Goal: Task Accomplishment & Management: Manage account settings

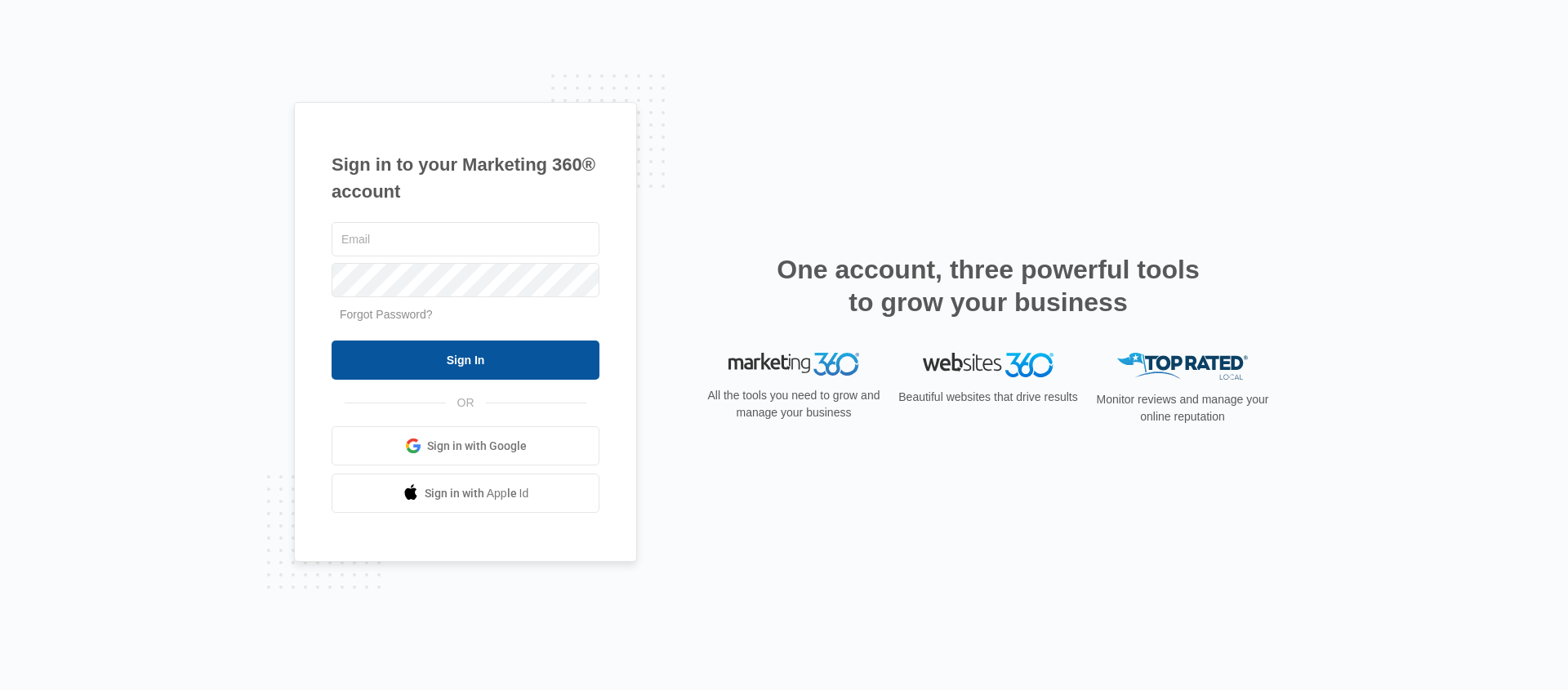
type input "[EMAIL_ADDRESS][DOMAIN_NAME]"
click at [382, 356] on input "Sign In" at bounding box center [466, 360] width 268 height 39
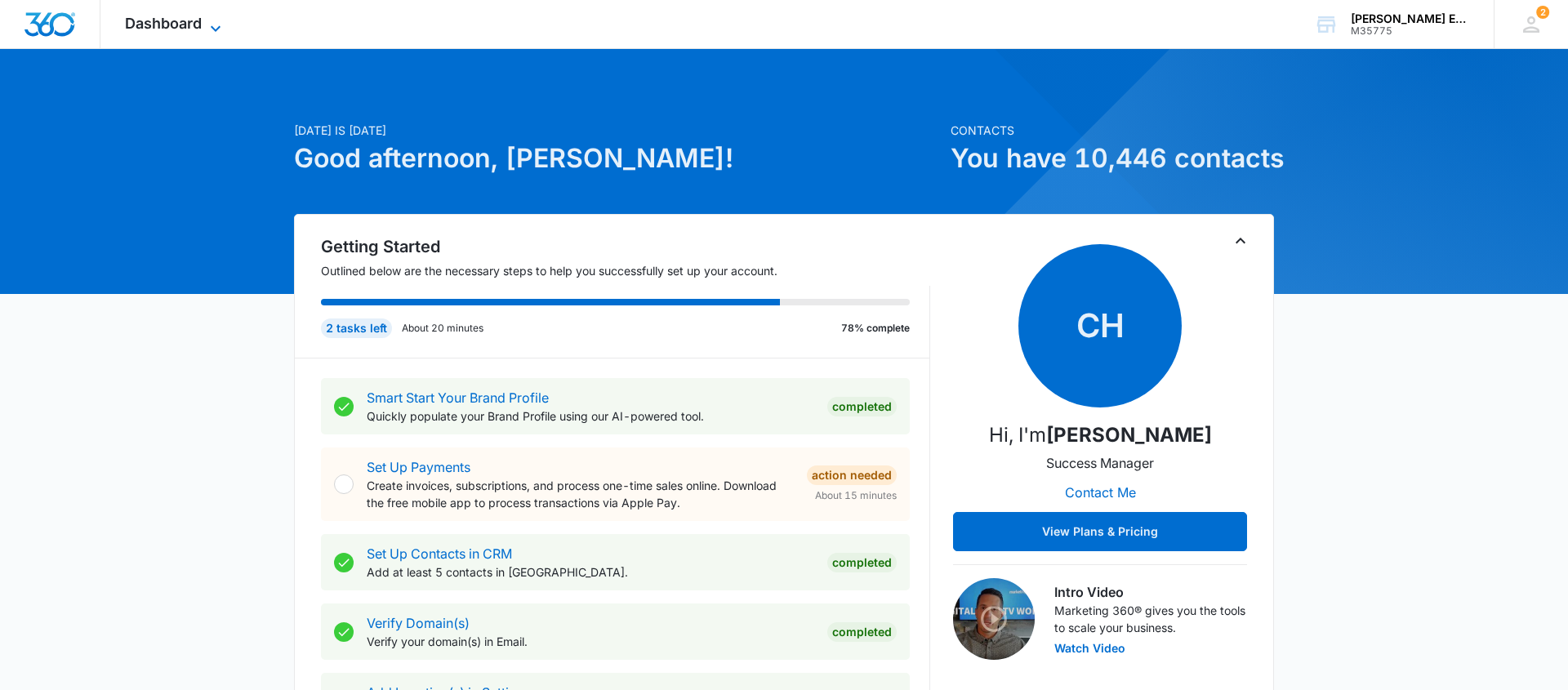
scroll to position [1, 0]
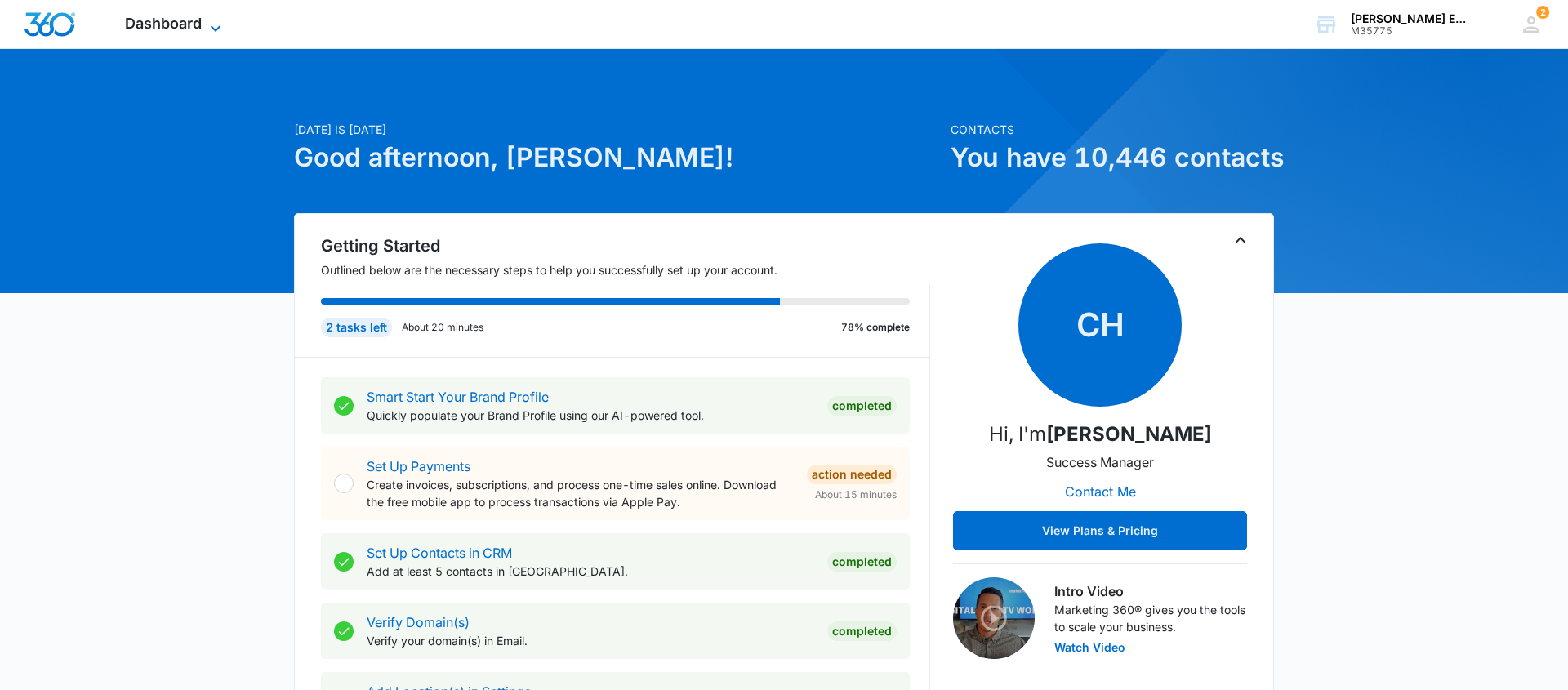
click at [218, 26] on icon at bounding box center [216, 29] width 20 height 20
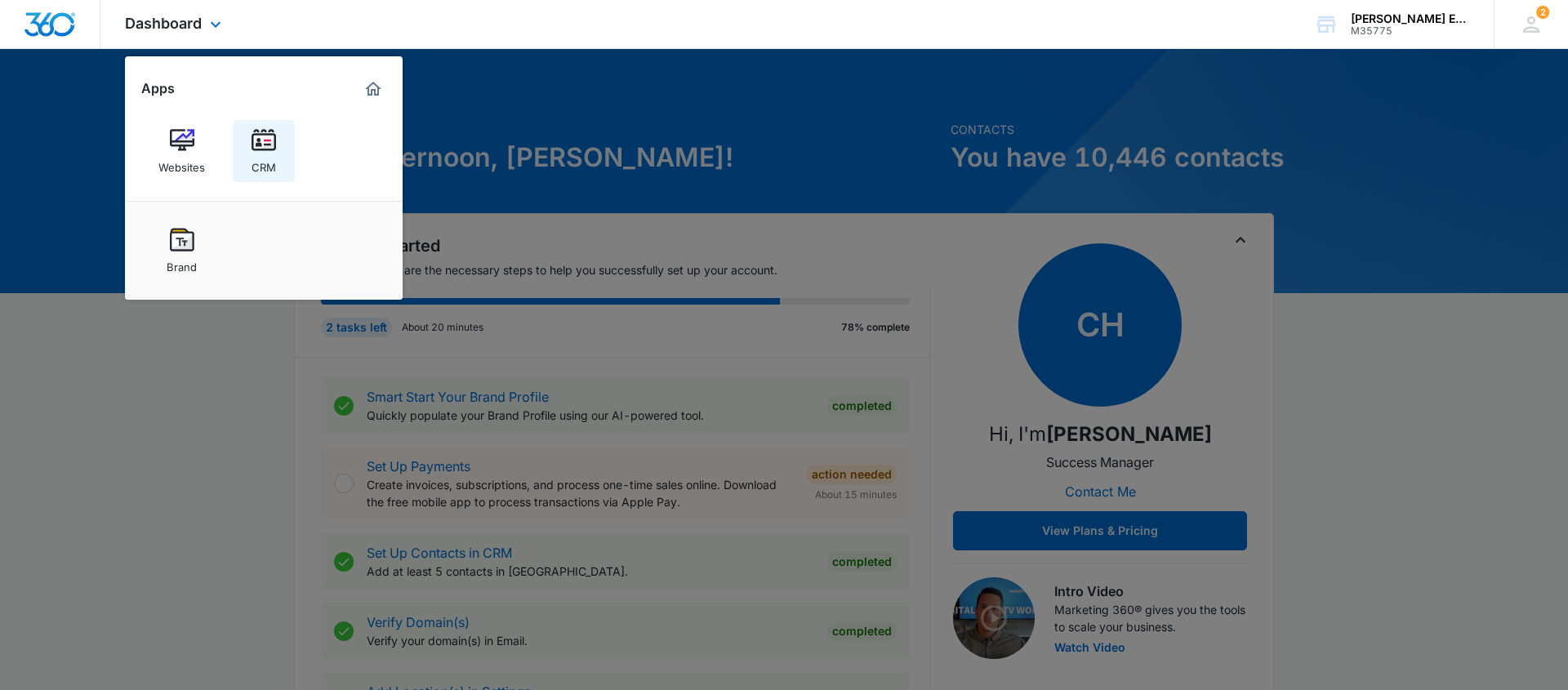
click at [268, 149] on img at bounding box center [263, 140] width 25 height 25
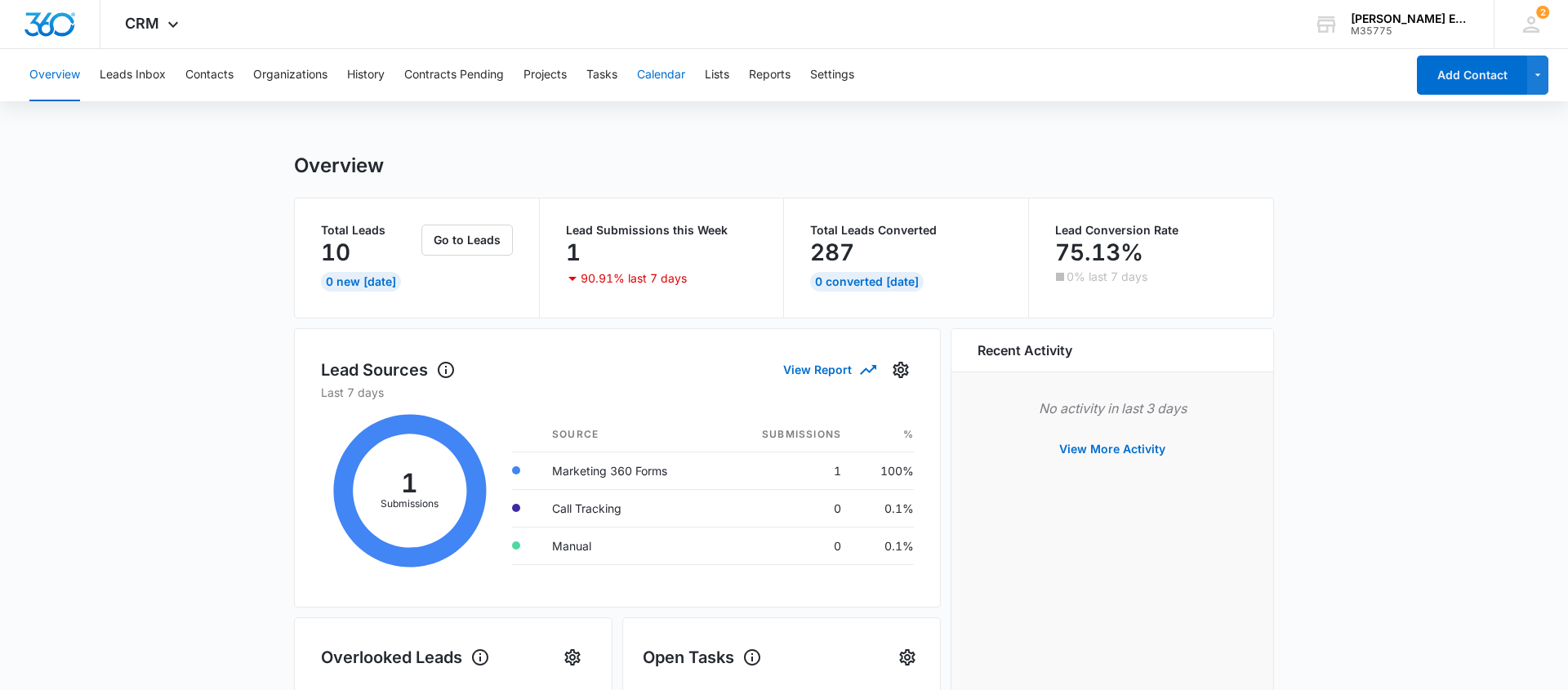
click at [661, 75] on button "Calendar" at bounding box center [661, 75] width 48 height 52
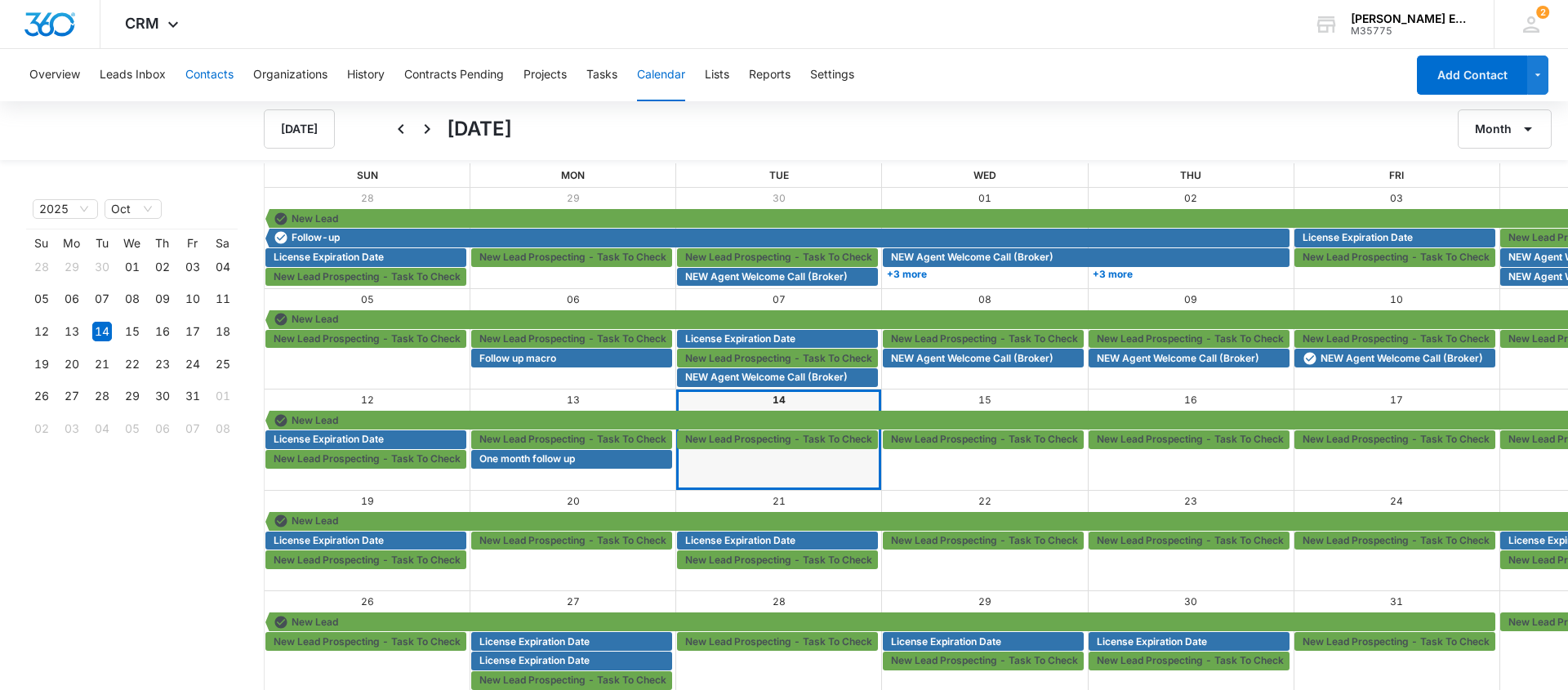
click at [221, 75] on button "Contacts" at bounding box center [209, 75] width 48 height 52
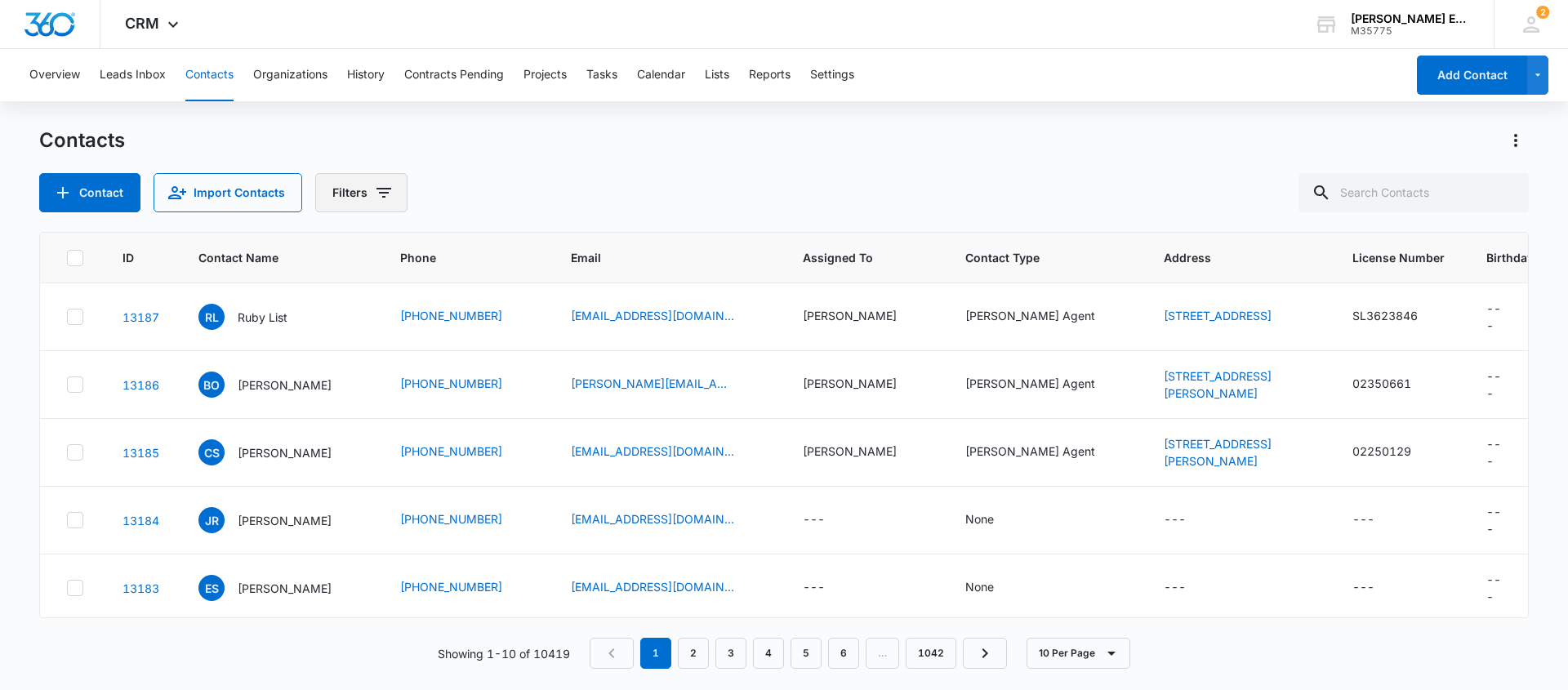
click at [374, 198] on icon "Filters" at bounding box center [384, 193] width 20 height 20
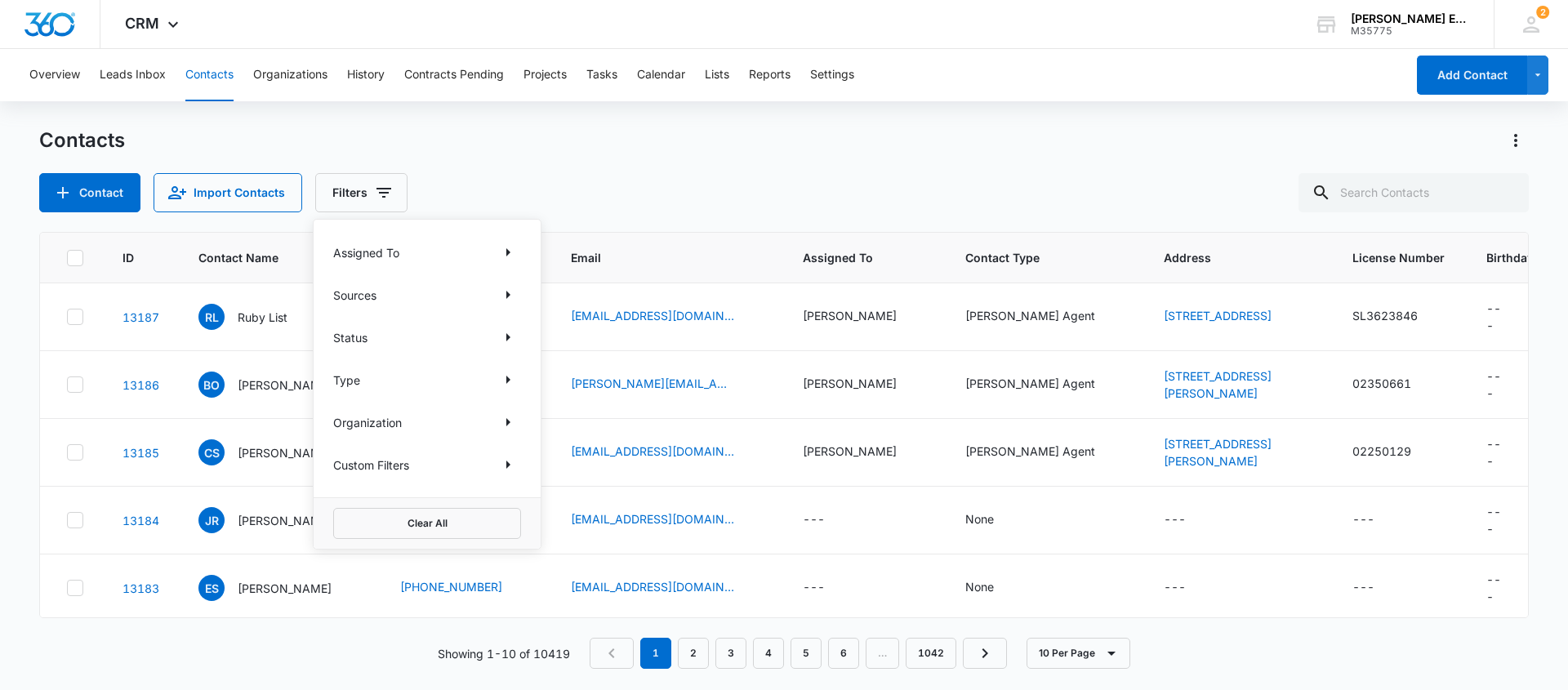
click at [434, 252] on div "Assigned To" at bounding box center [427, 252] width 188 height 26
click at [507, 253] on icon "Show Assigned To filters" at bounding box center [508, 252] width 4 height 8
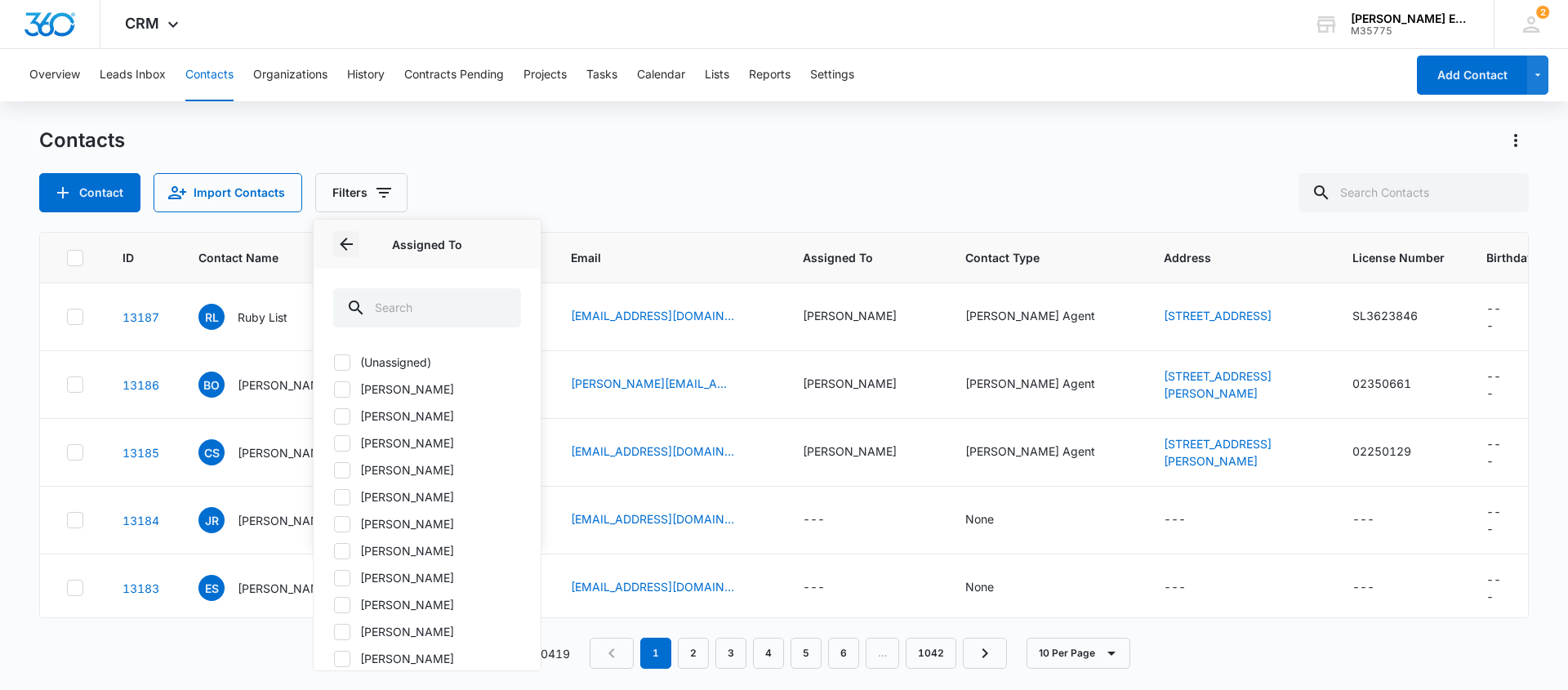
click at [342, 243] on icon "Back" at bounding box center [346, 244] width 13 height 13
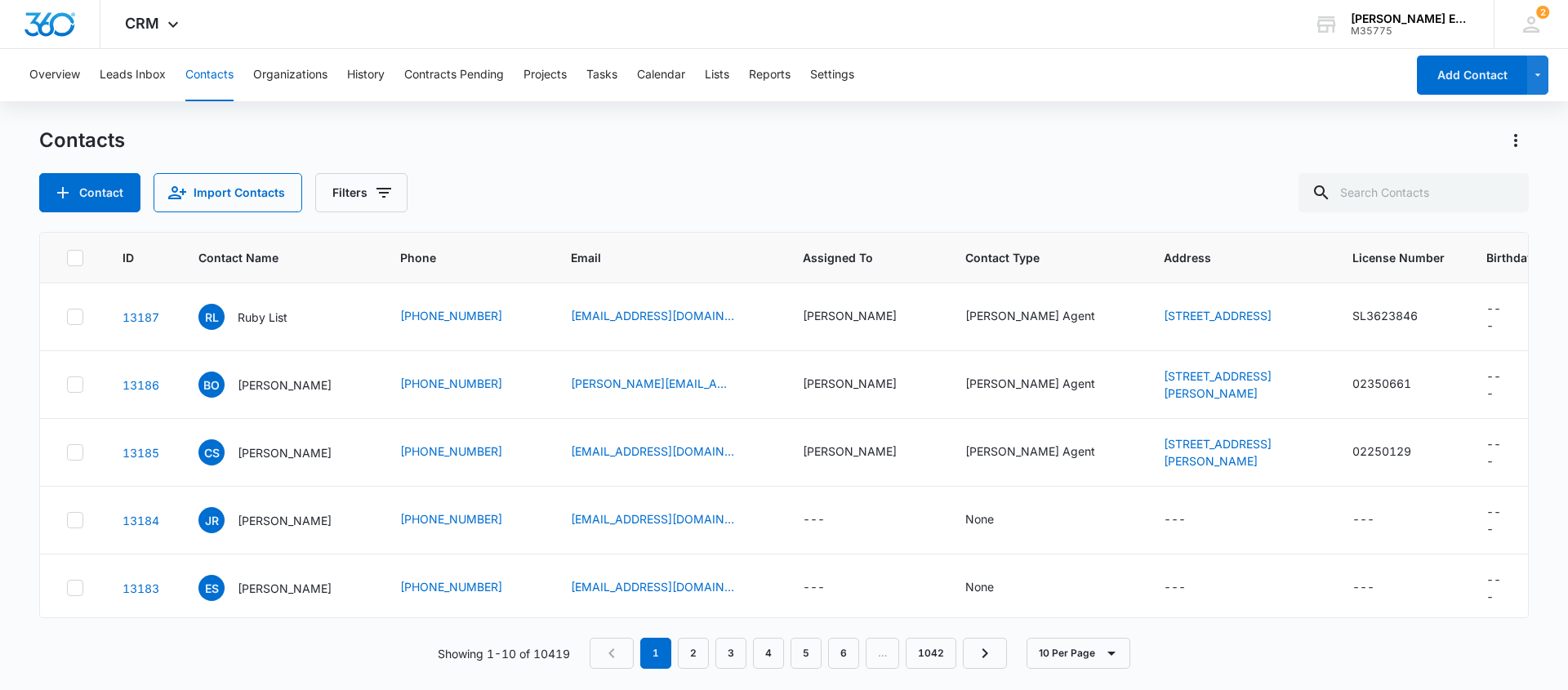
click at [584, 173] on div "Contact Import Contacts Filters" at bounding box center [784, 192] width 1490 height 39
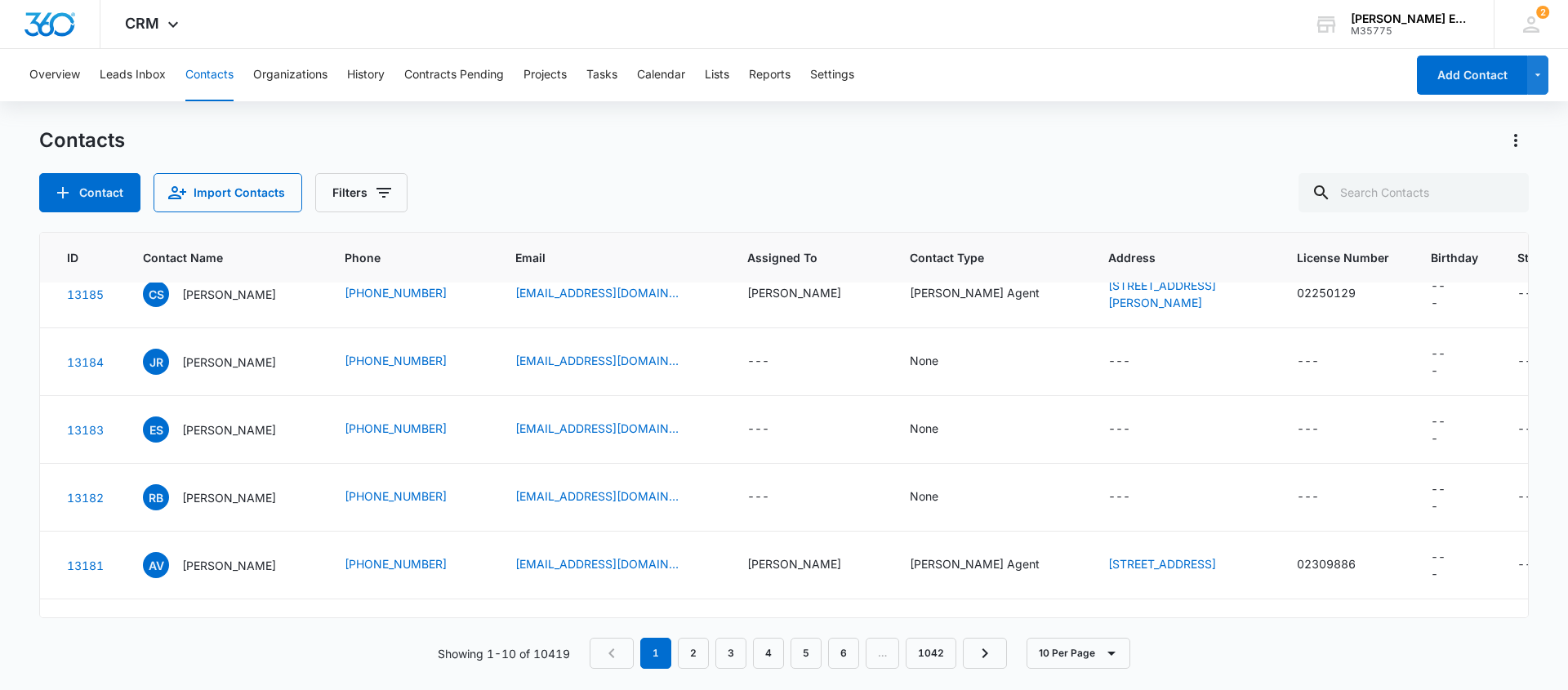
scroll to position [170, 56]
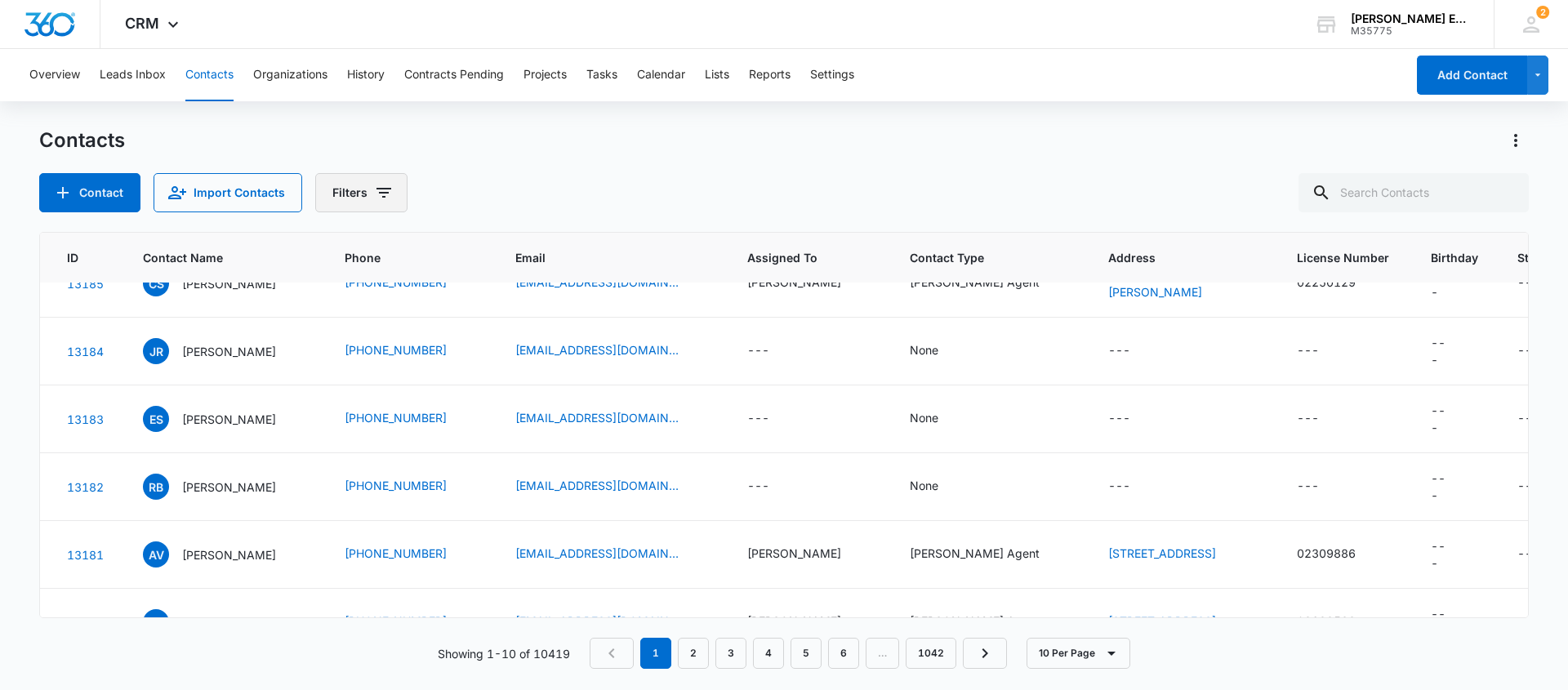
click at [381, 201] on icon "Filters" at bounding box center [384, 193] width 20 height 20
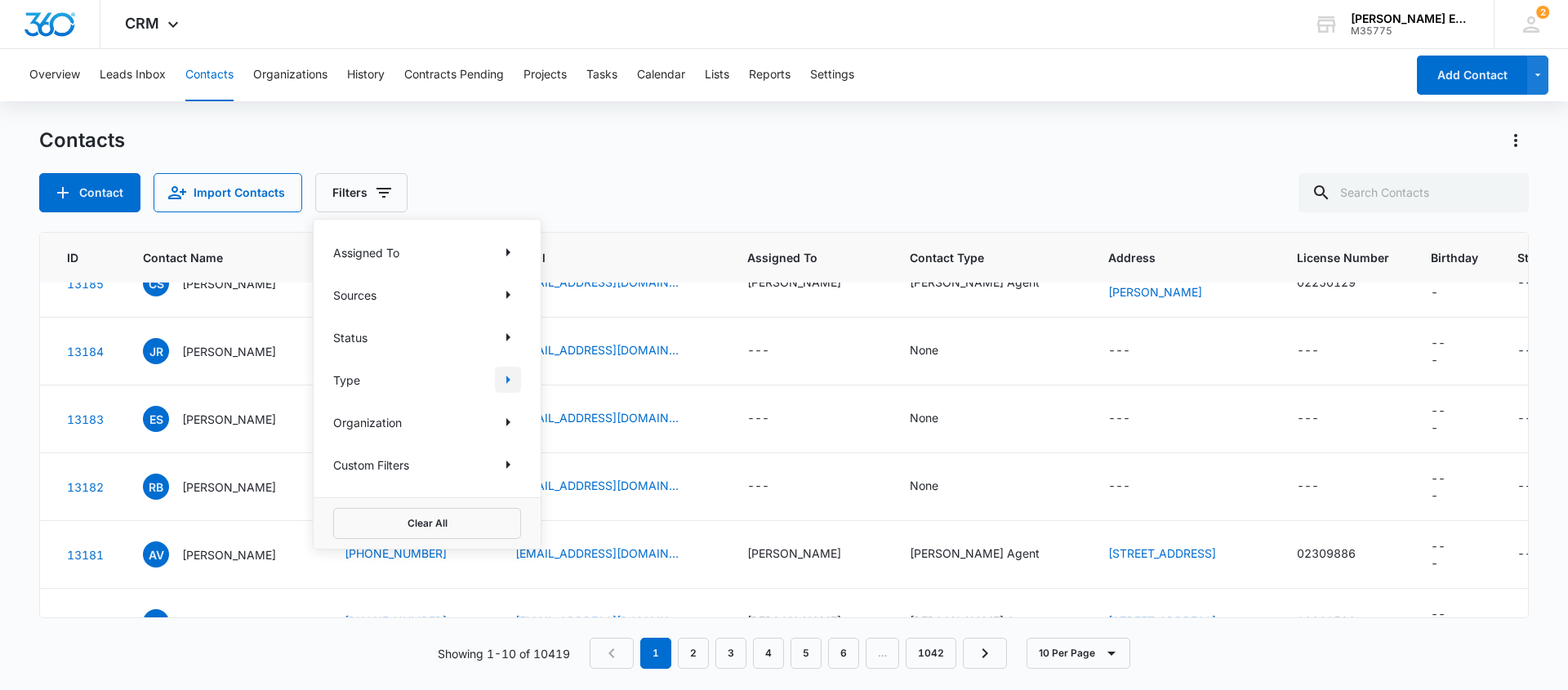
click at [503, 379] on icon "Show Type filters" at bounding box center [508, 380] width 20 height 20
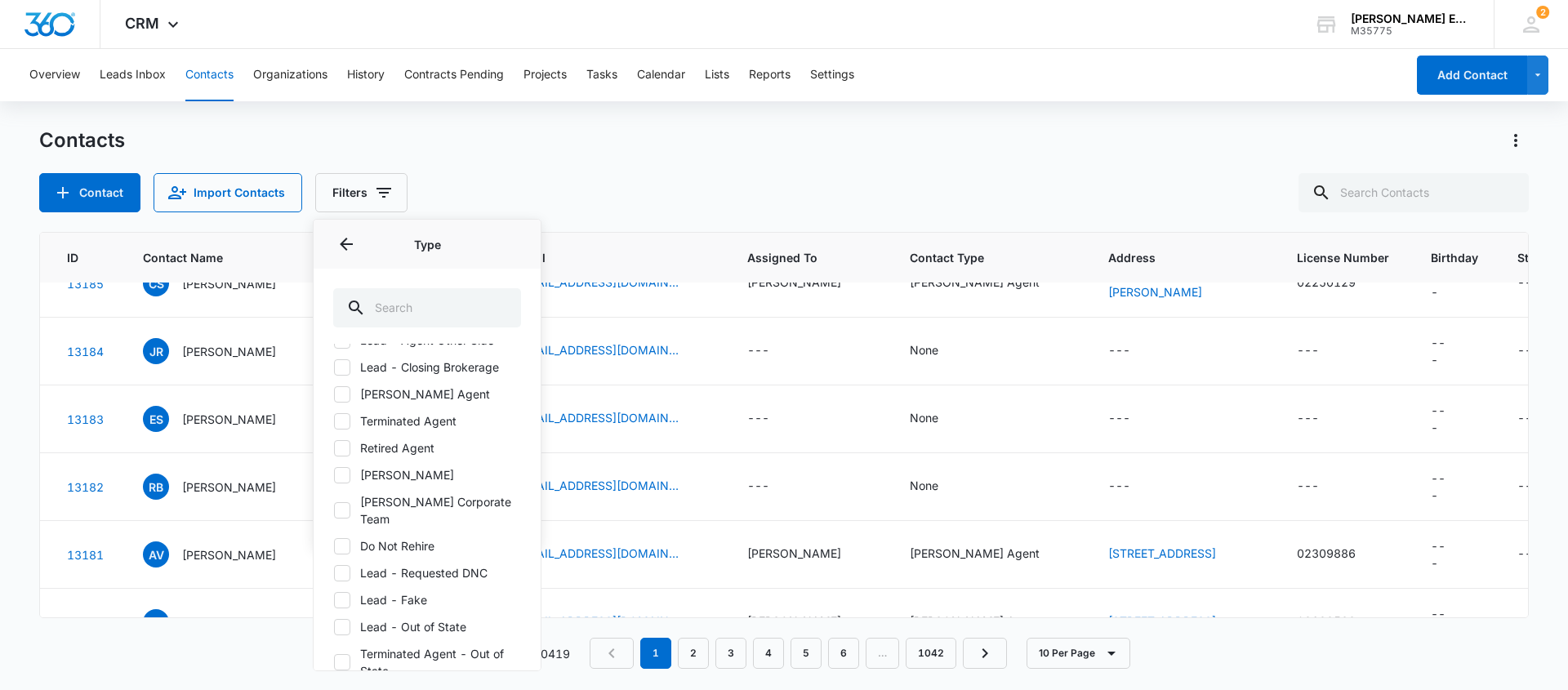
scroll to position [216, 0]
click at [348, 242] on icon "Back" at bounding box center [346, 244] width 20 height 20
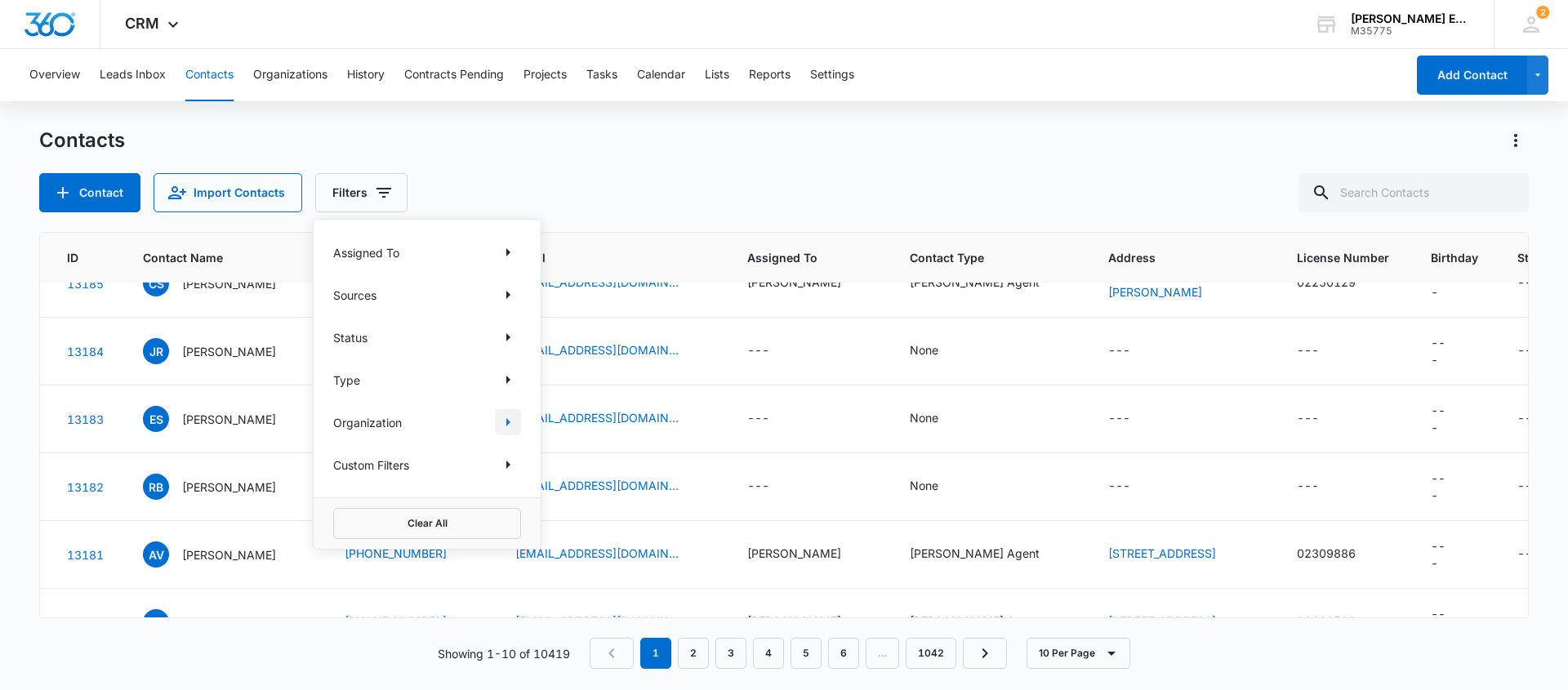
click at [504, 422] on icon "Show Organization filters" at bounding box center [508, 423] width 20 height 20
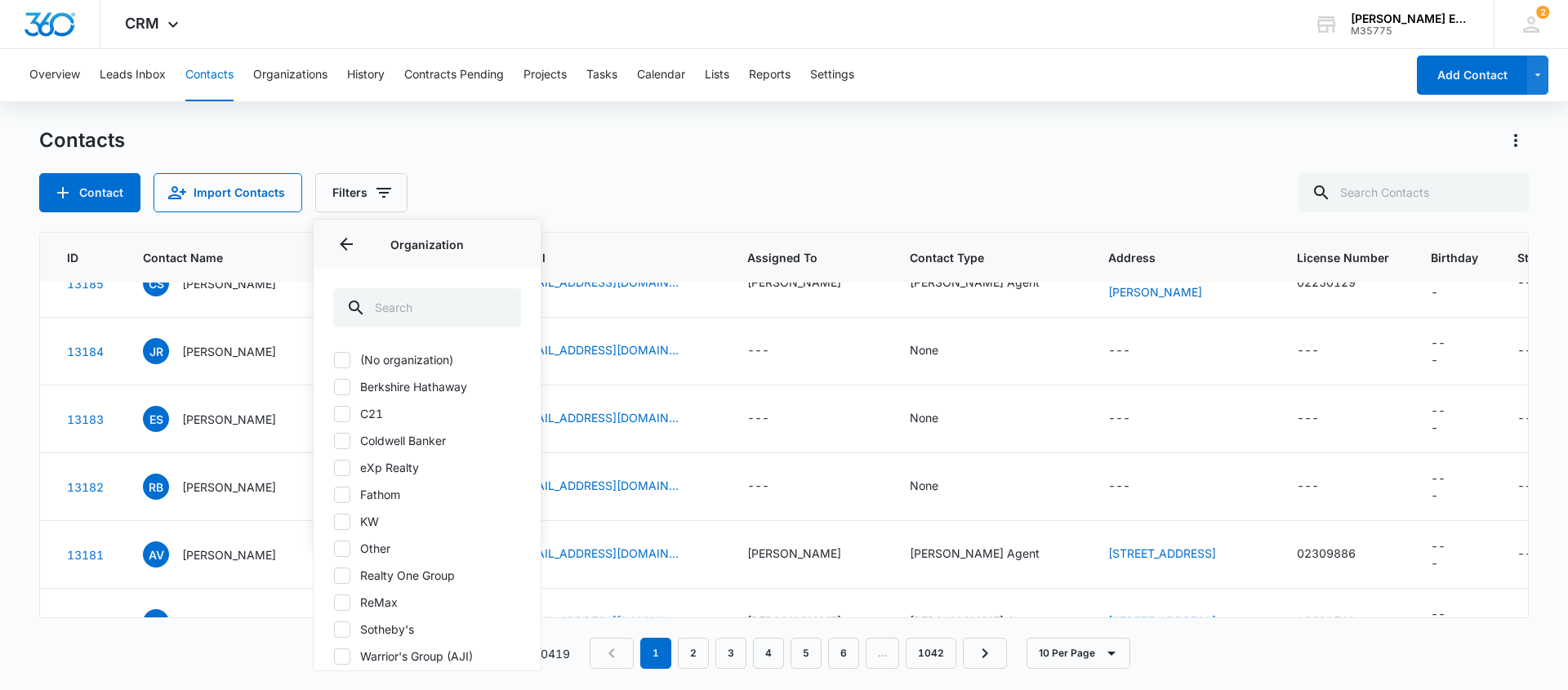
scroll to position [0, 0]
click at [338, 246] on icon "Back" at bounding box center [346, 244] width 20 height 20
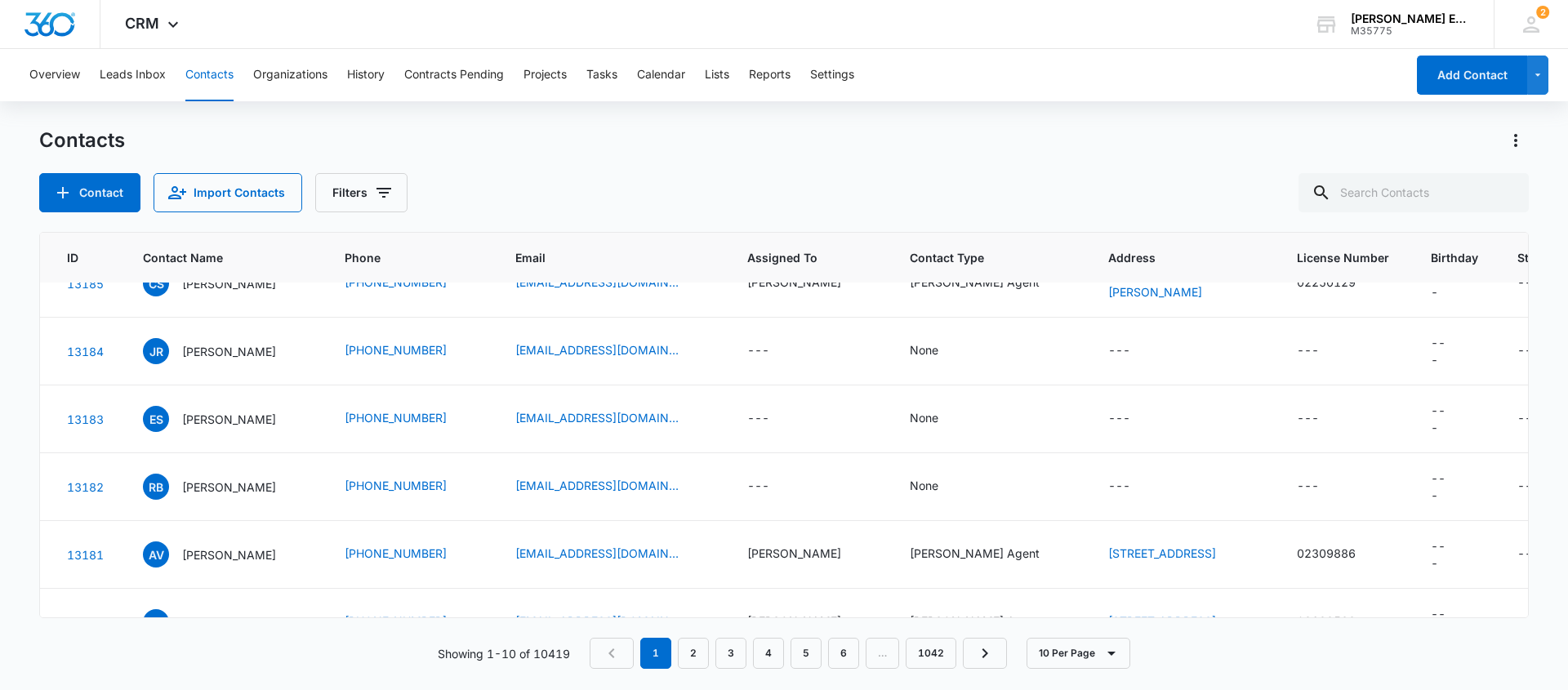
click at [428, 192] on div "Contact Import Contacts Filters" at bounding box center [784, 192] width 1490 height 39
click at [364, 197] on button "Filters" at bounding box center [361, 192] width 92 height 39
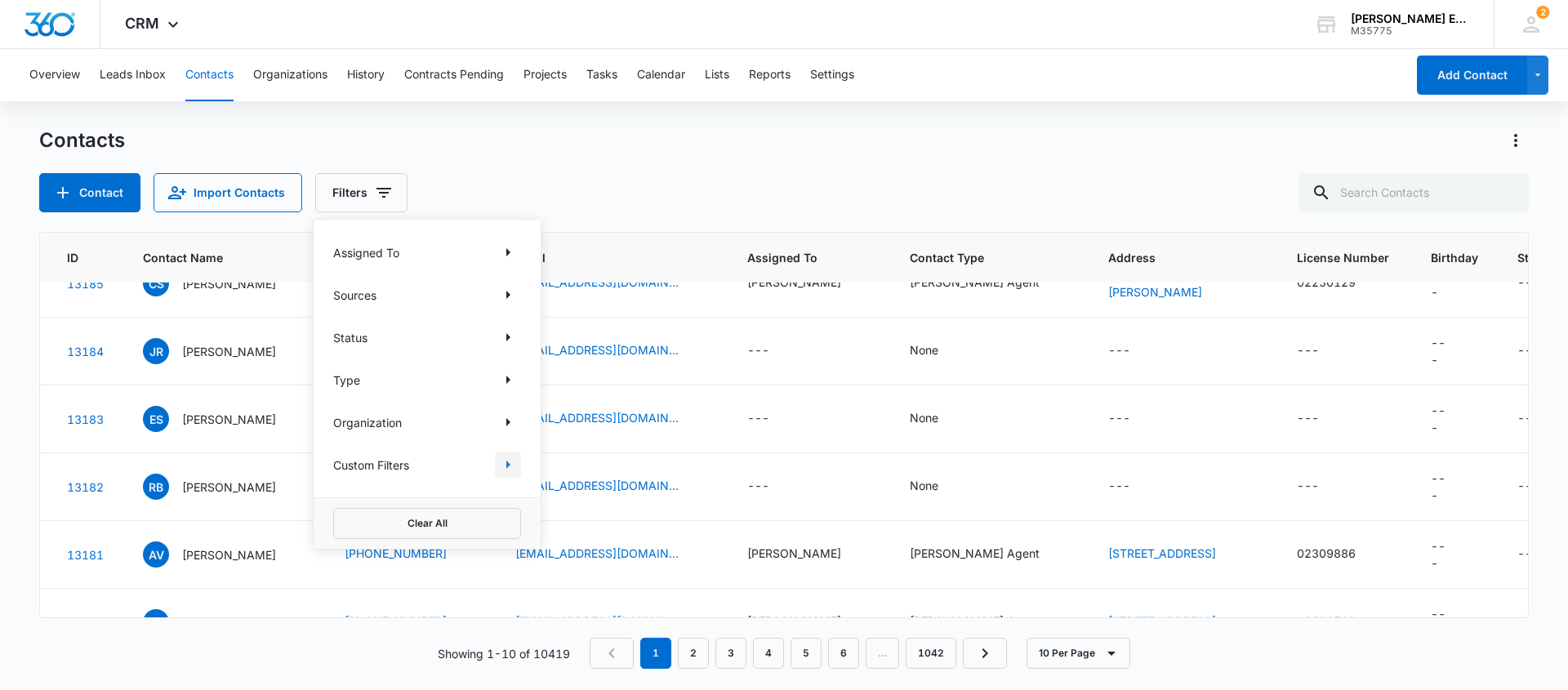
click at [506, 462] on icon "Show Custom Filters filters" at bounding box center [508, 465] width 20 height 20
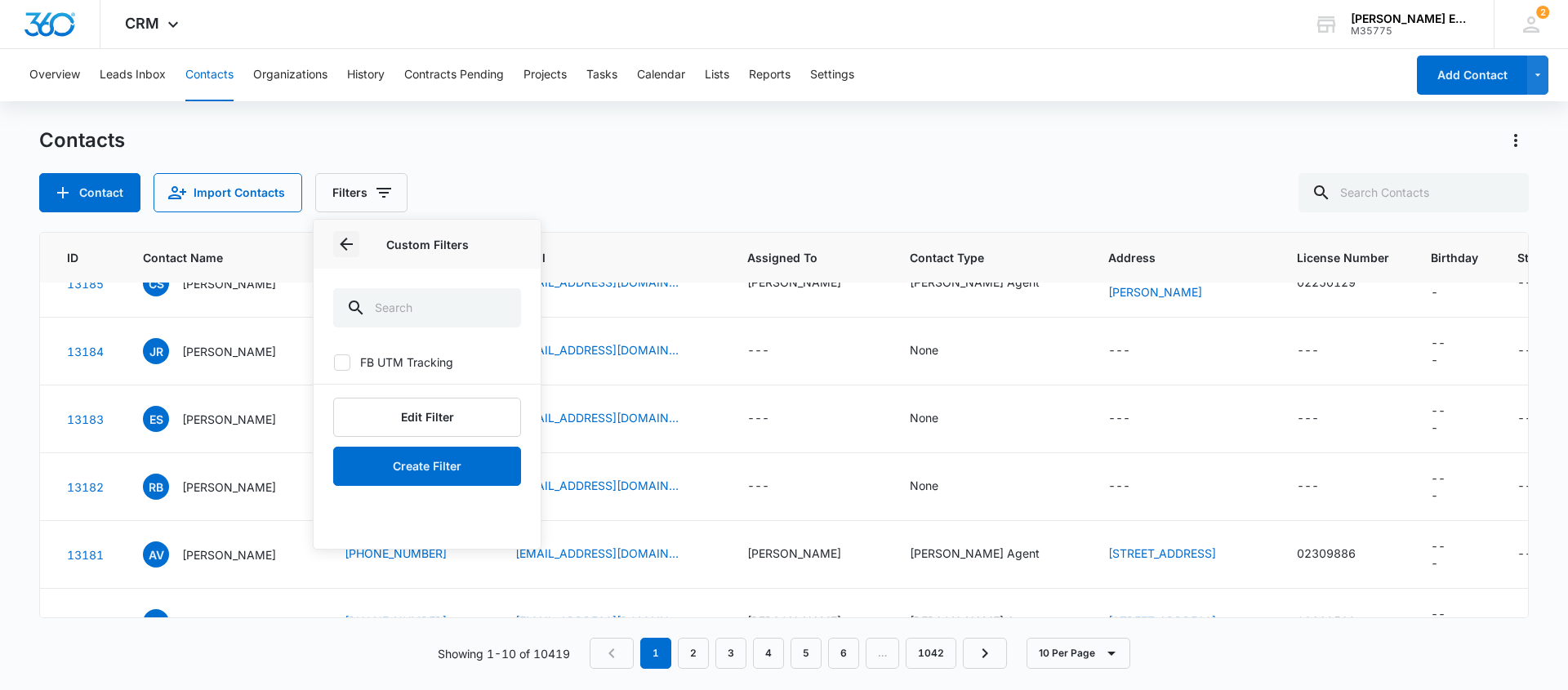
click at [346, 242] on icon "Back" at bounding box center [346, 244] width 20 height 20
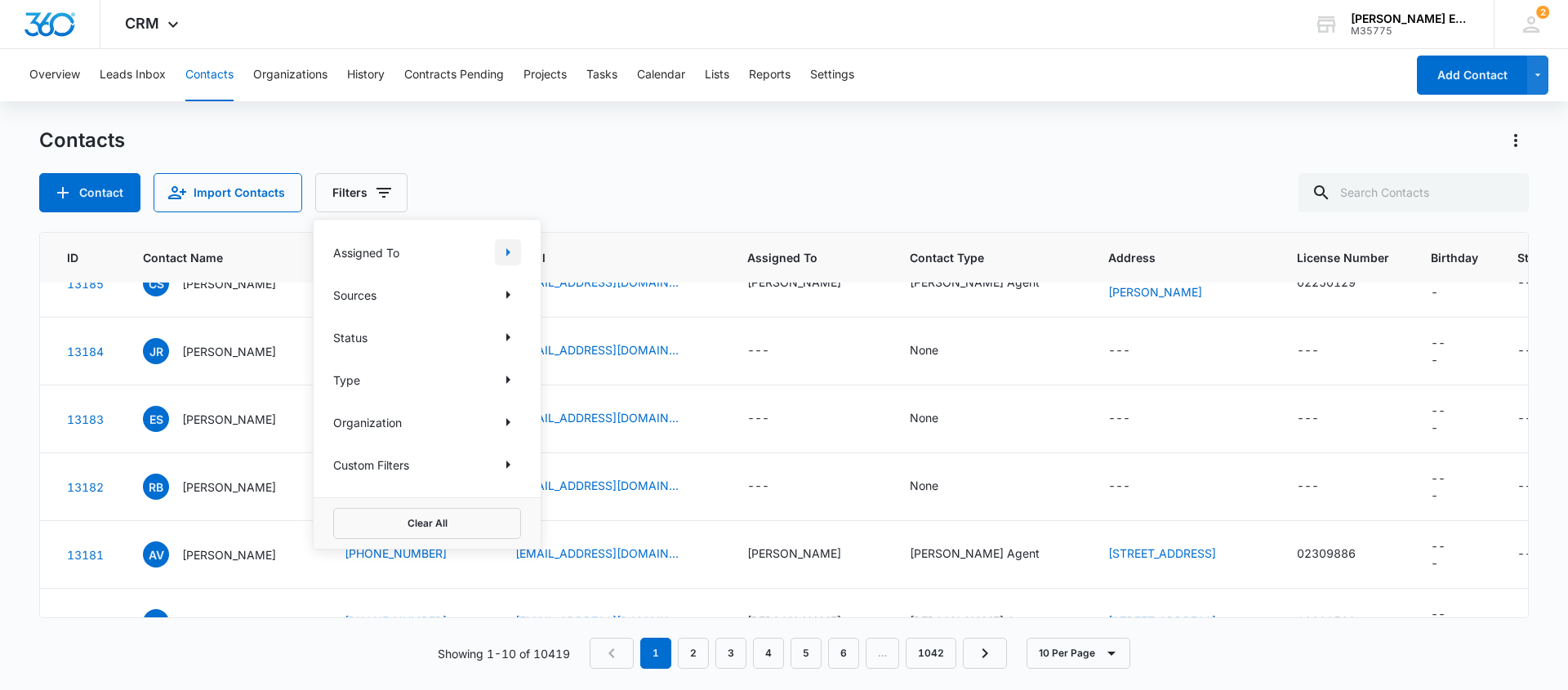
click at [504, 252] on icon "Show Assigned To filters" at bounding box center [508, 252] width 20 height 20
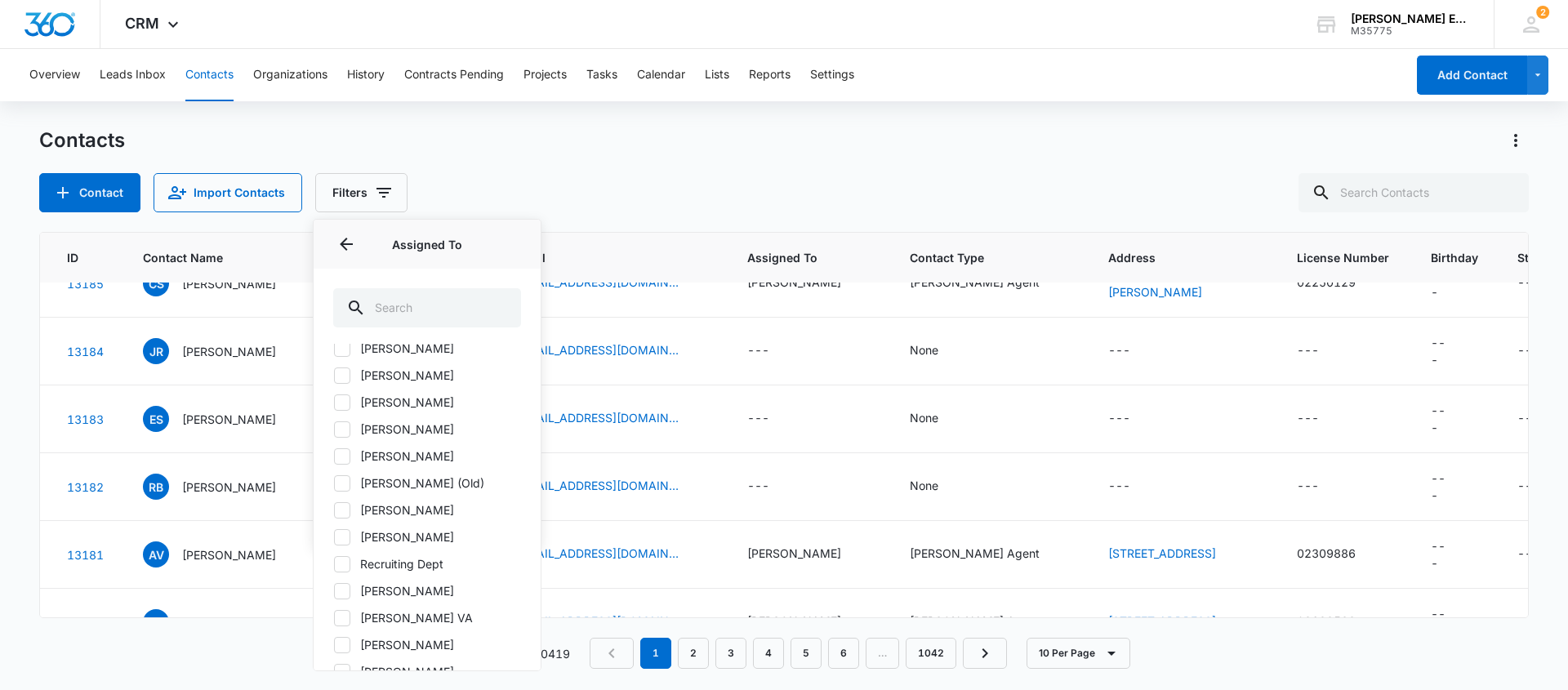
scroll to position [255, 0]
click at [409, 428] on label "[PERSON_NAME]" at bounding box center [427, 430] width 188 height 17
click at [334, 430] on input "[PERSON_NAME]" at bounding box center [333, 430] width 1 height 1
checkbox input "true"
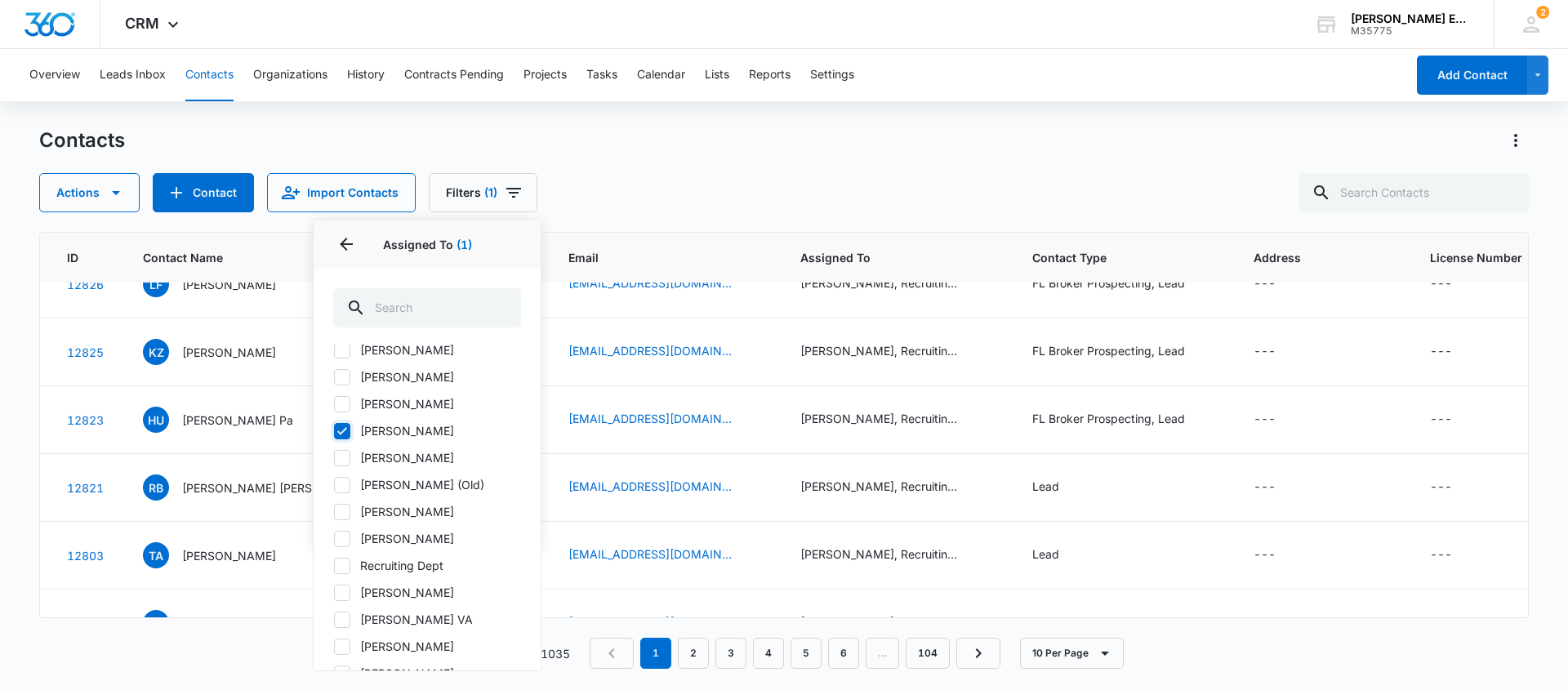
scroll to position [306, 56]
click at [346, 242] on icon "Back" at bounding box center [346, 244] width 20 height 20
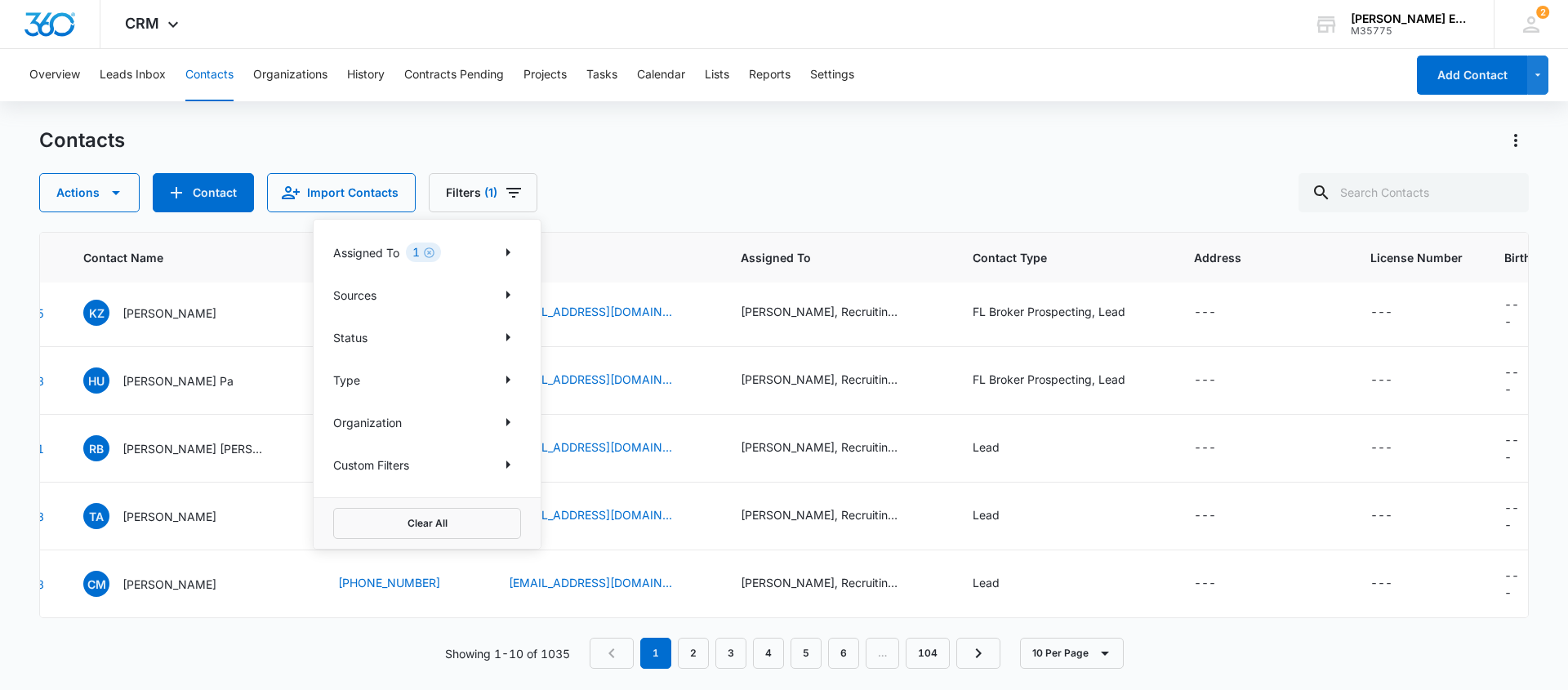
scroll to position [480, 118]
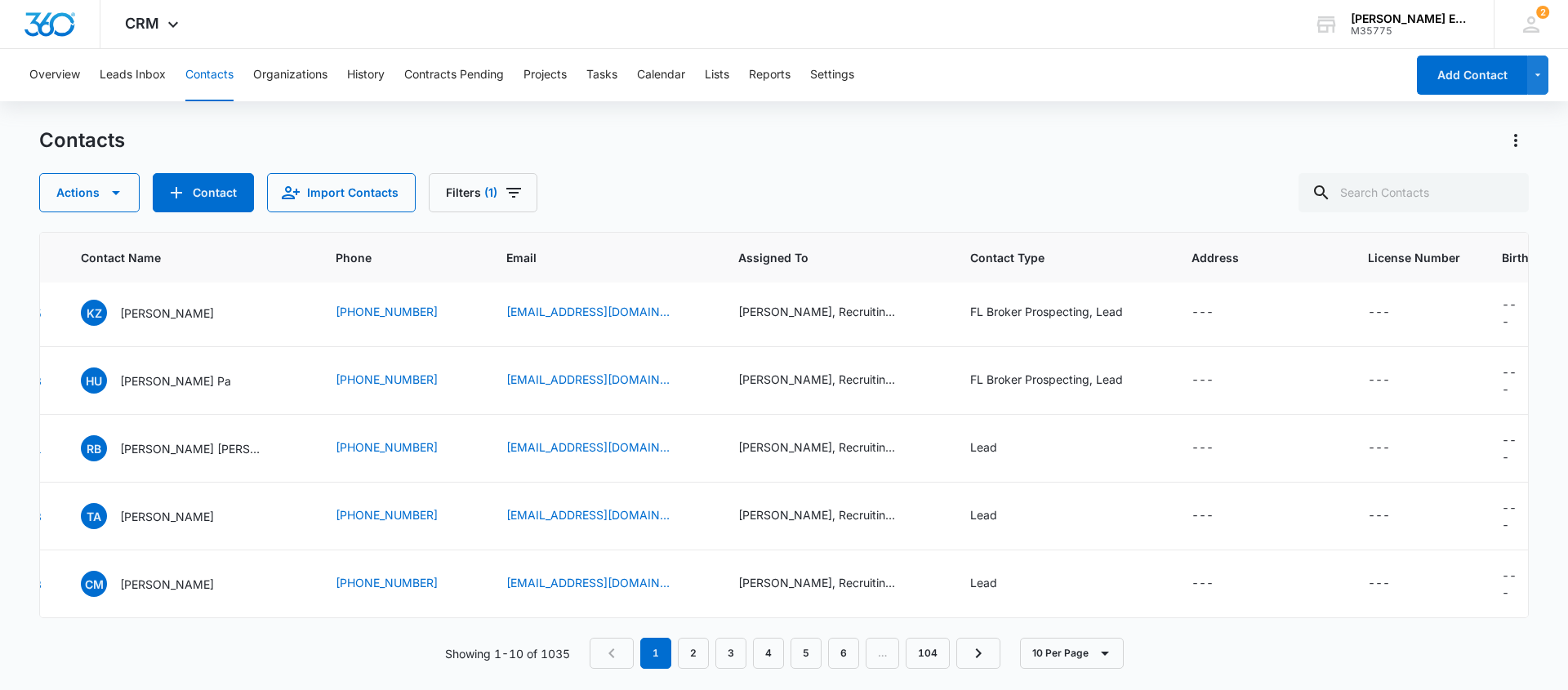
click at [662, 142] on div "Contacts" at bounding box center [784, 140] width 1490 height 26
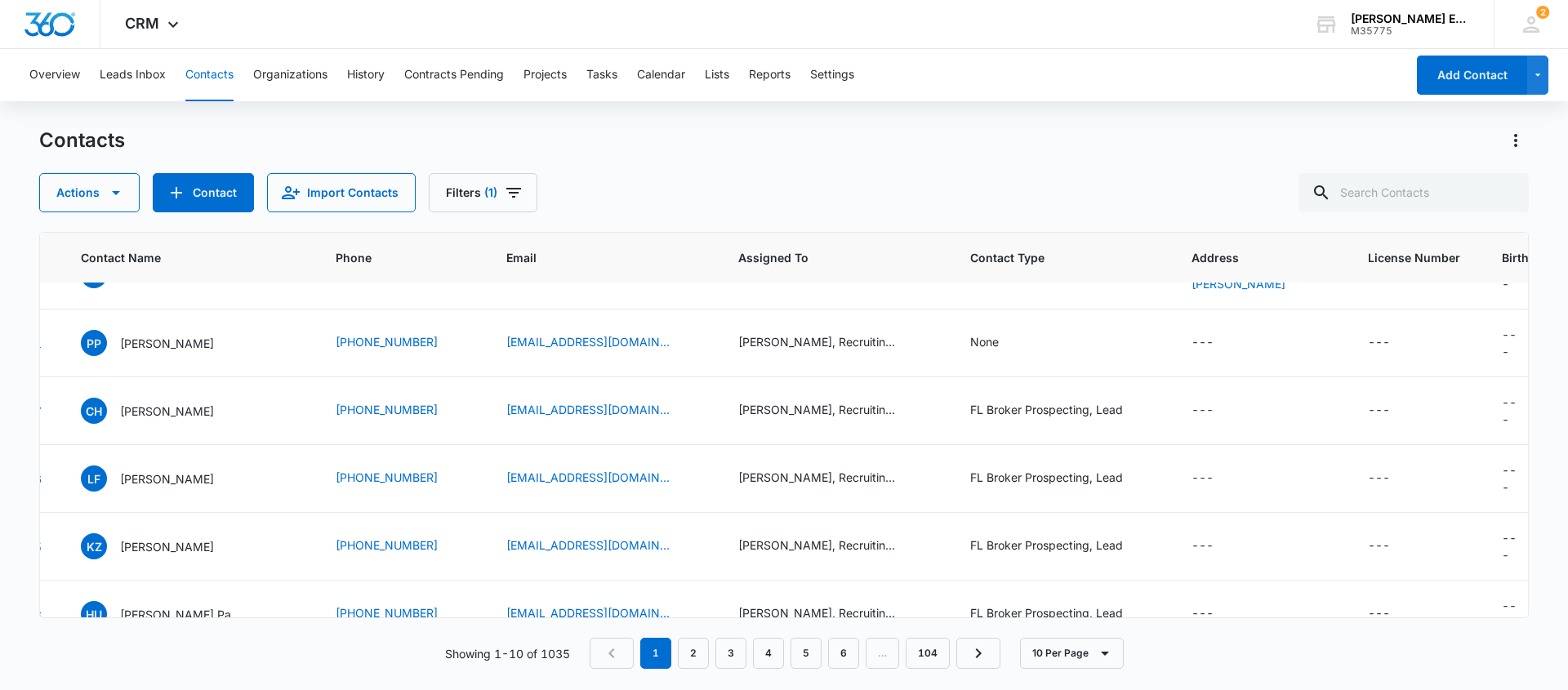
scroll to position [0, 118]
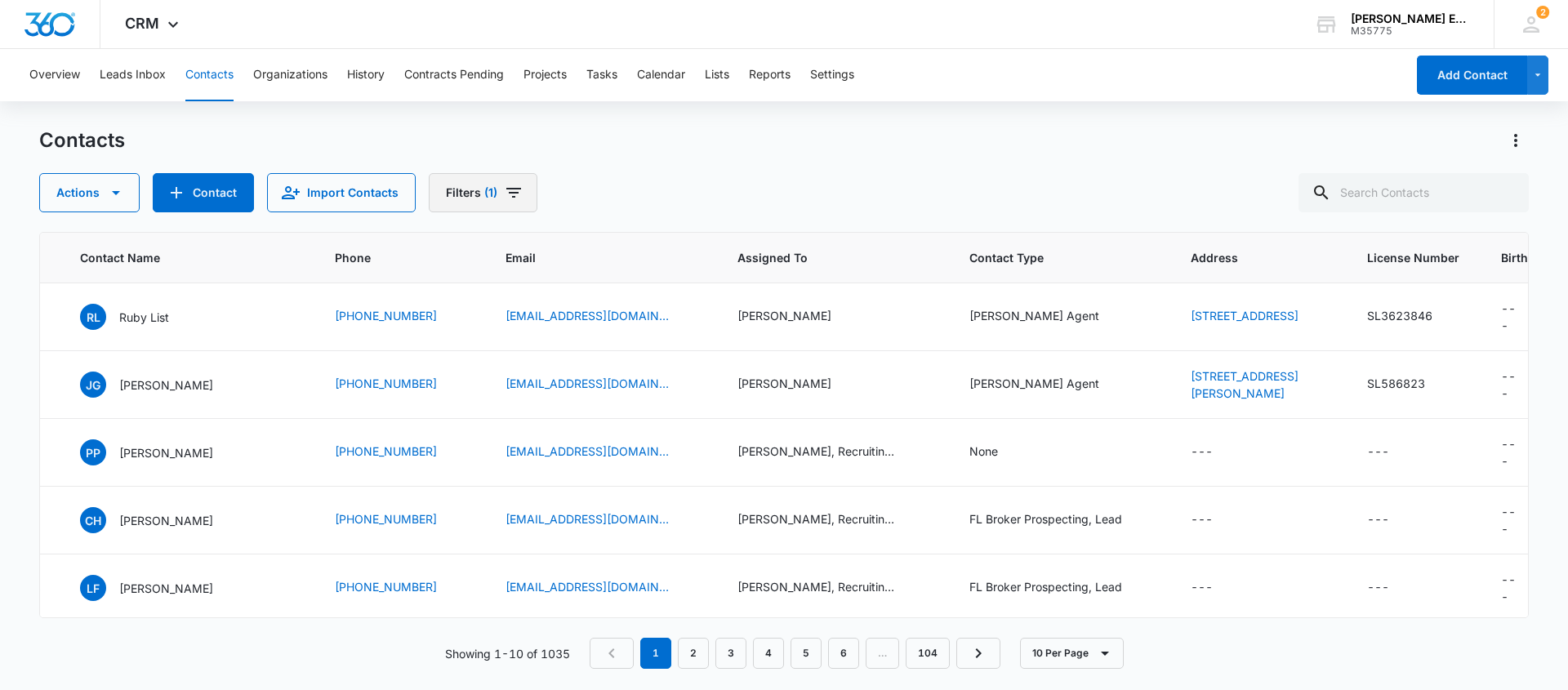
click at [515, 193] on icon "Filters" at bounding box center [514, 193] width 20 height 20
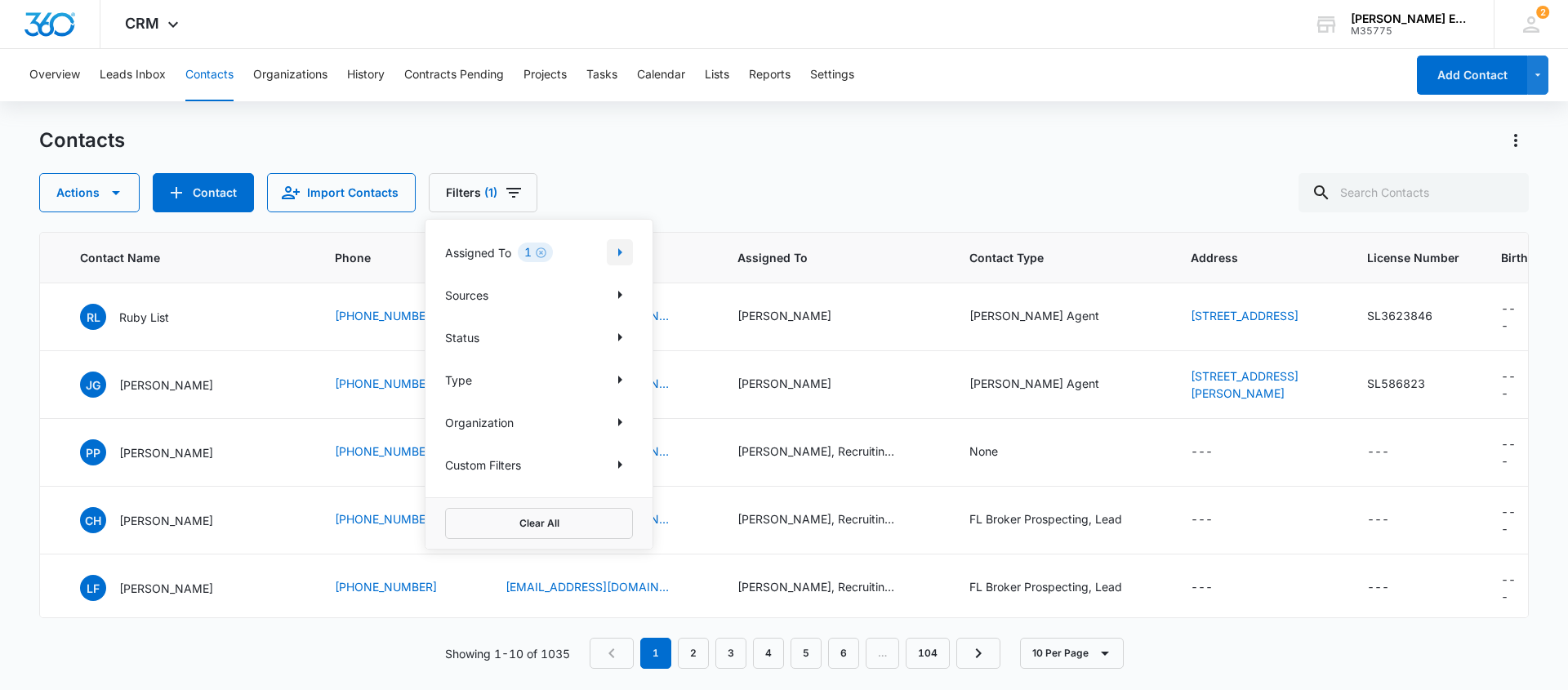
click at [617, 251] on icon "Show Assigned To filters" at bounding box center [620, 252] width 20 height 20
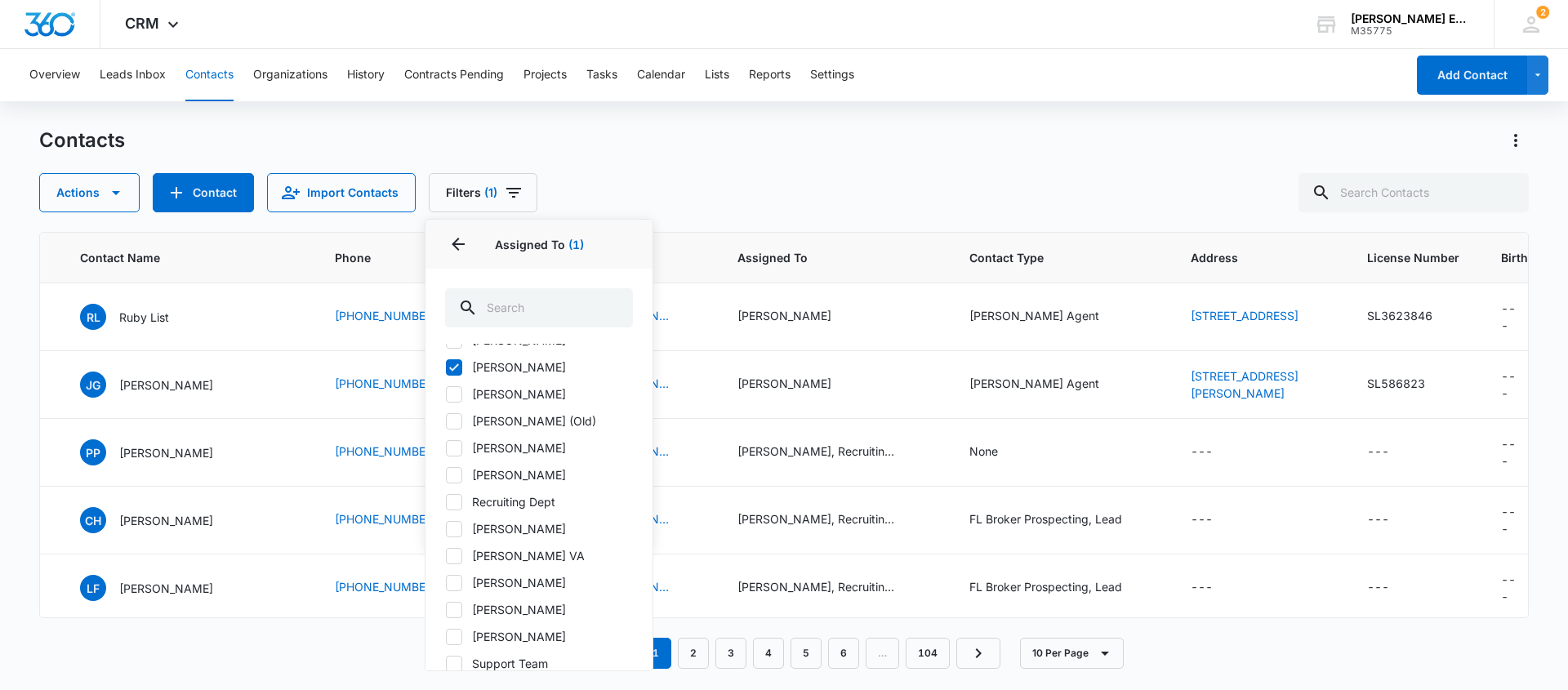
scroll to position [324, 0]
click at [456, 359] on icon at bounding box center [454, 362] width 10 height 7
click at [446, 361] on input "[PERSON_NAME]" at bounding box center [445, 361] width 1 height 1
checkbox input "false"
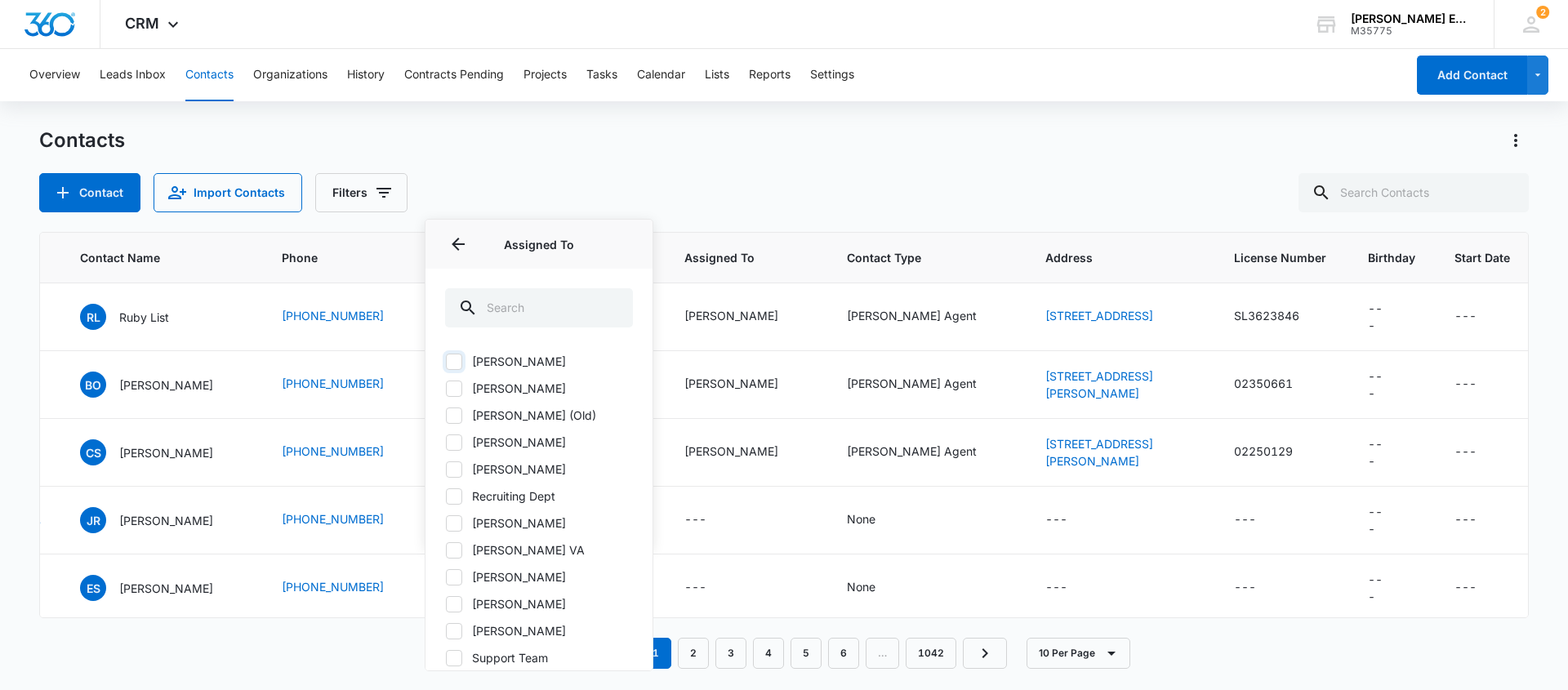
scroll to position [0, 56]
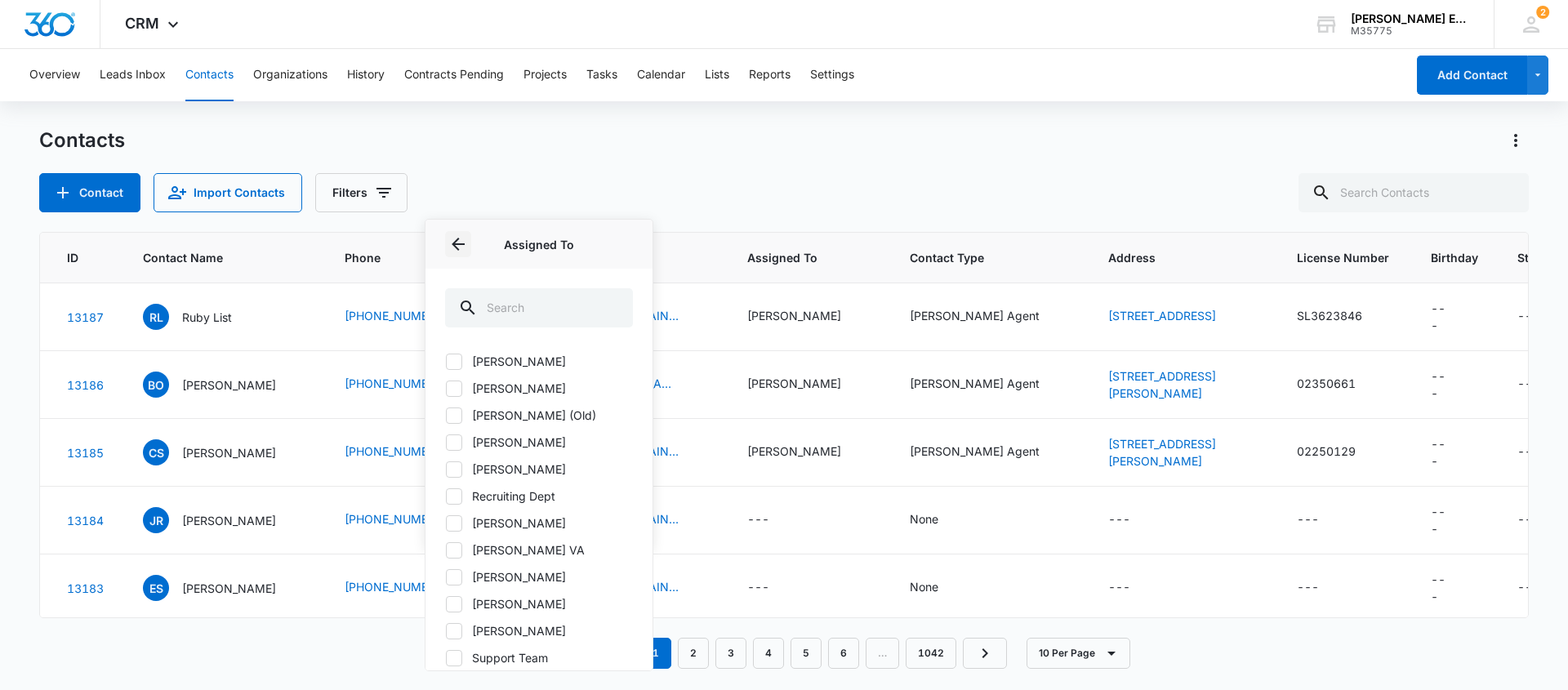
click at [460, 245] on icon "Back" at bounding box center [458, 244] width 20 height 20
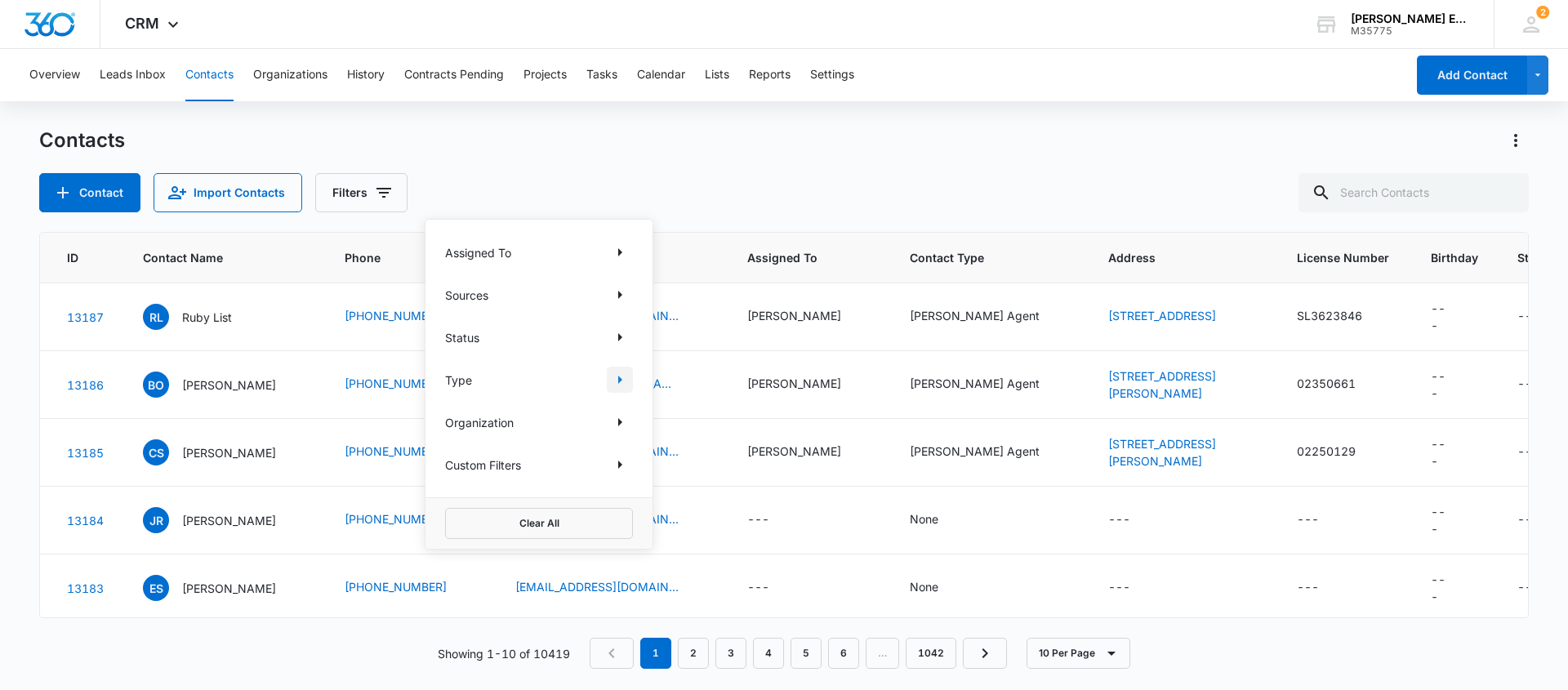
click at [618, 380] on icon "Show Type filters" at bounding box center [620, 379] width 4 height 8
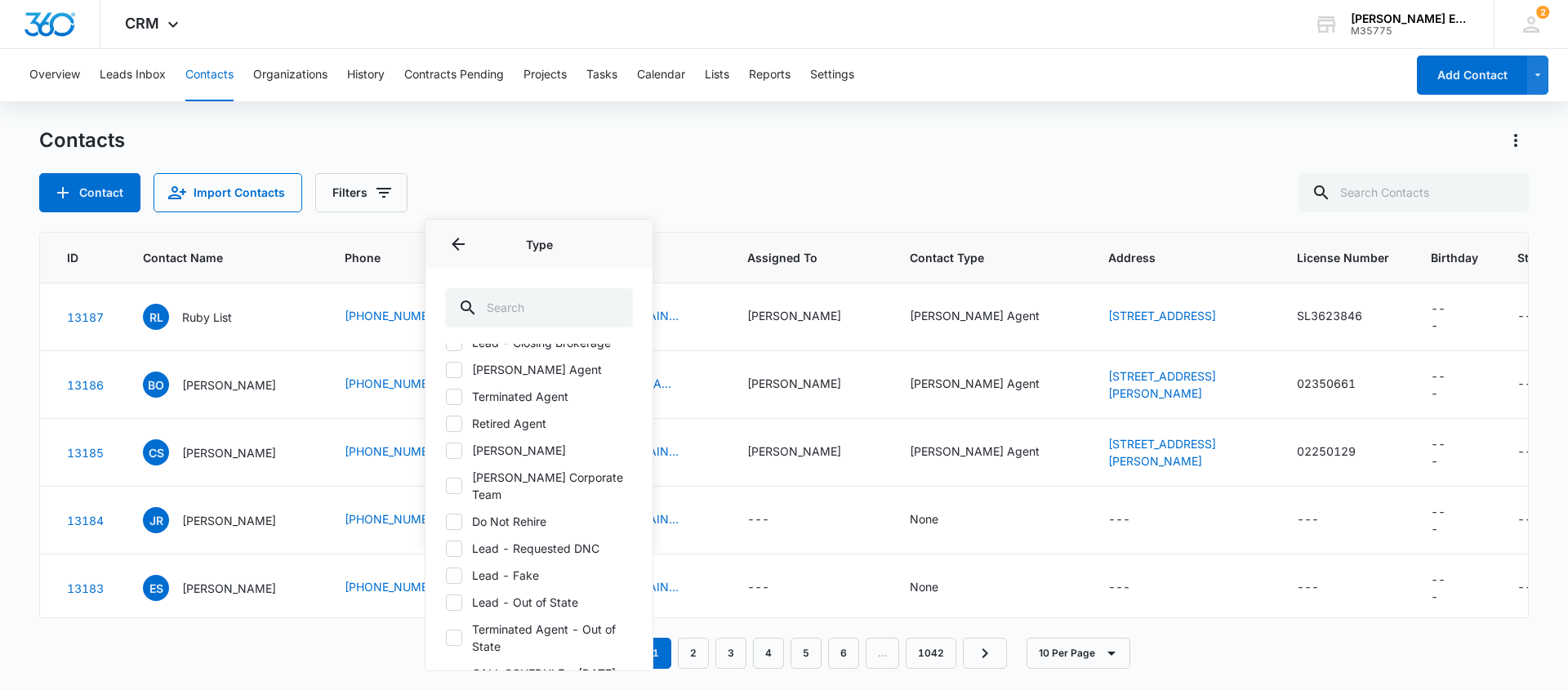
scroll to position [250, 0]
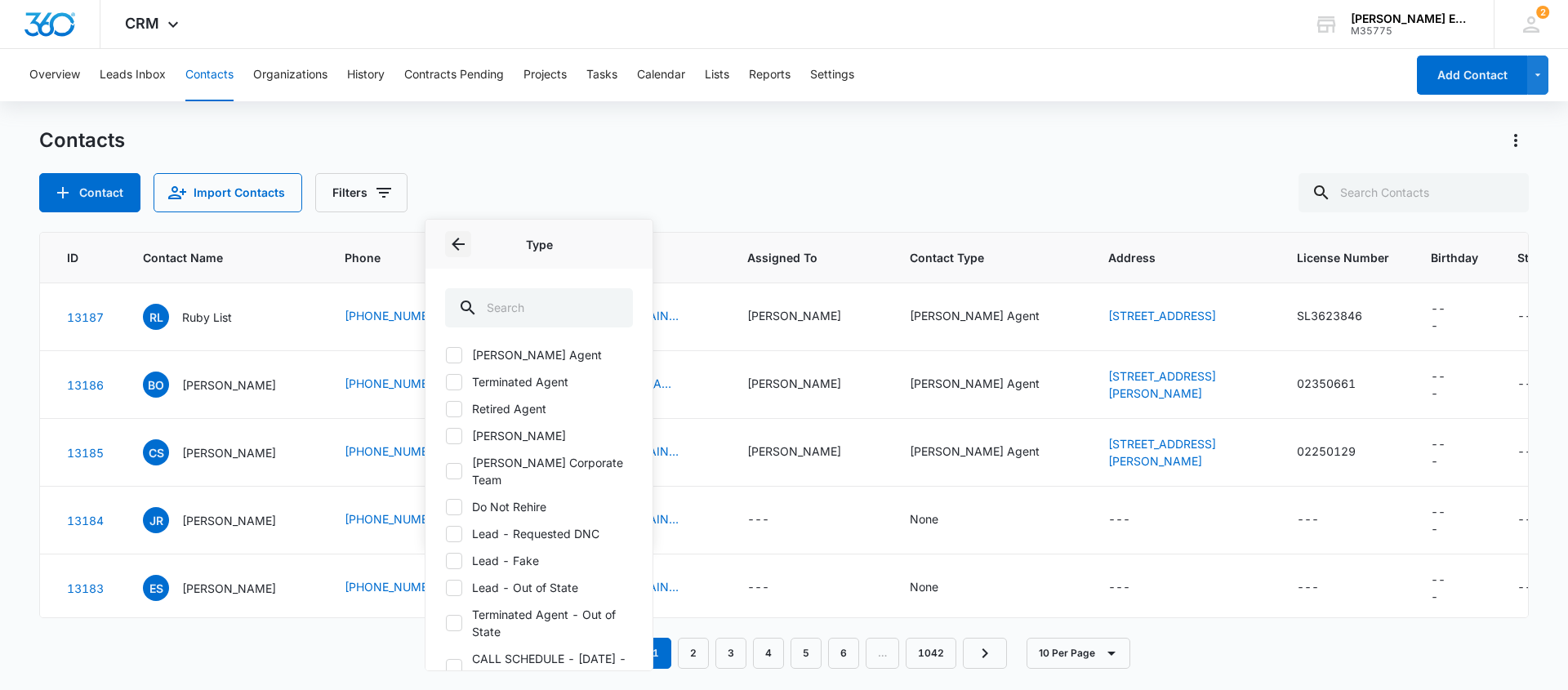
click at [459, 247] on icon "Back" at bounding box center [458, 244] width 20 height 20
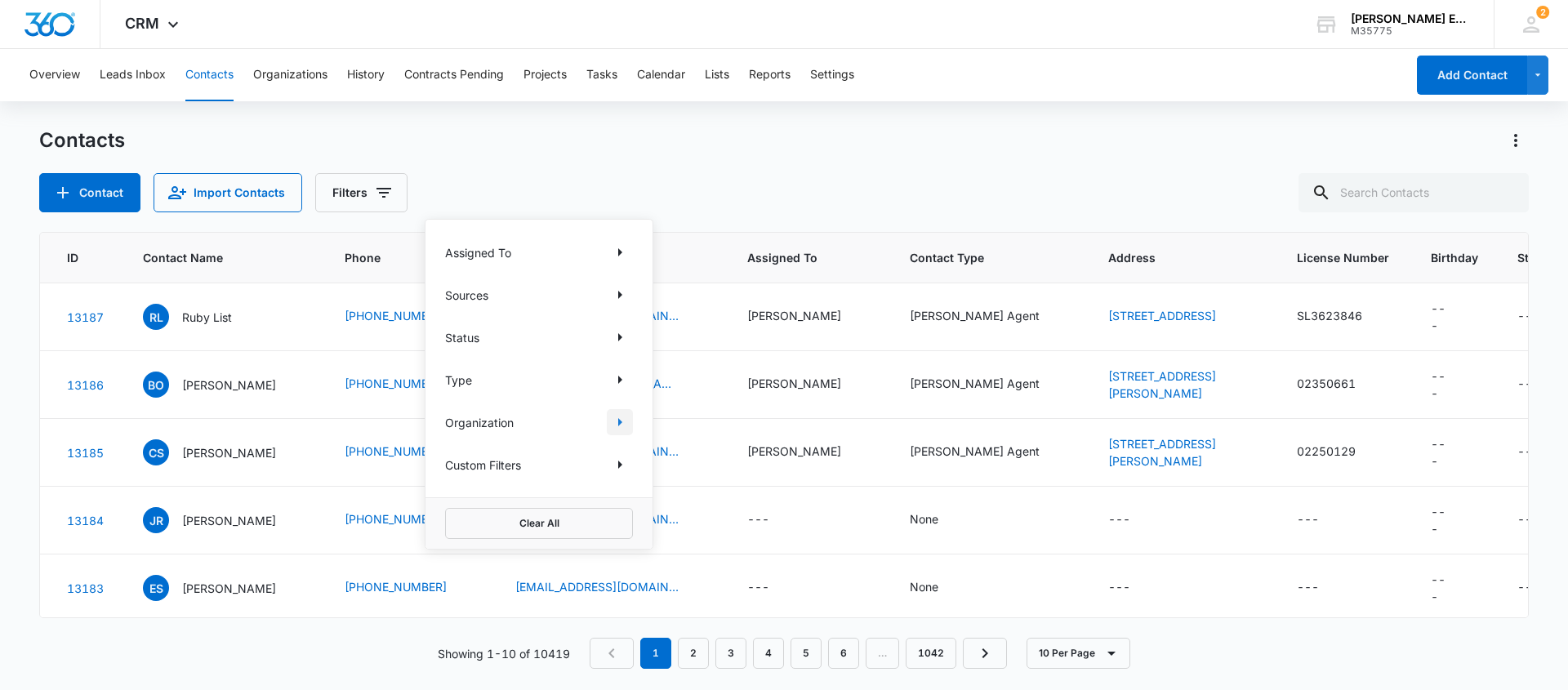
click at [618, 424] on icon "Show Organization filters" at bounding box center [620, 422] width 4 height 8
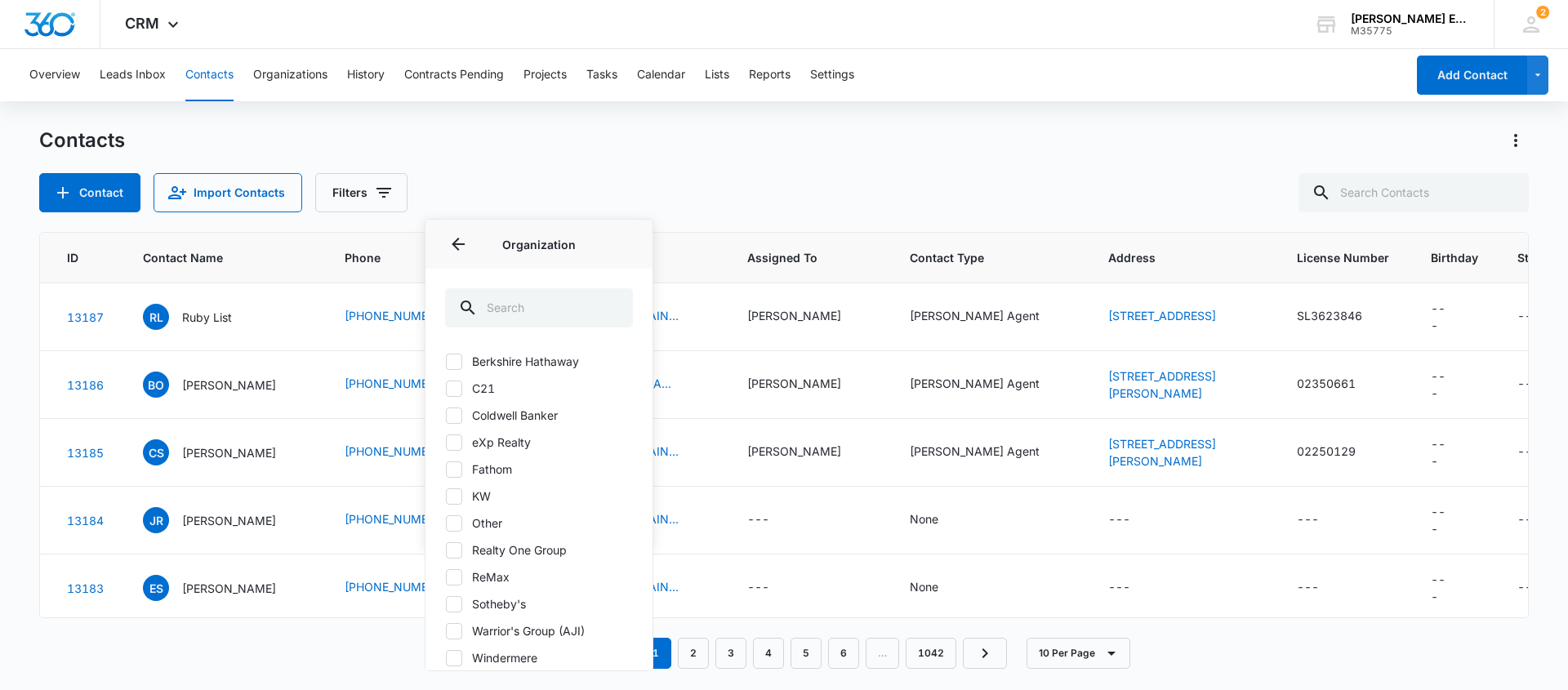
scroll to position [53, 0]
click at [456, 237] on icon "Back" at bounding box center [458, 244] width 20 height 20
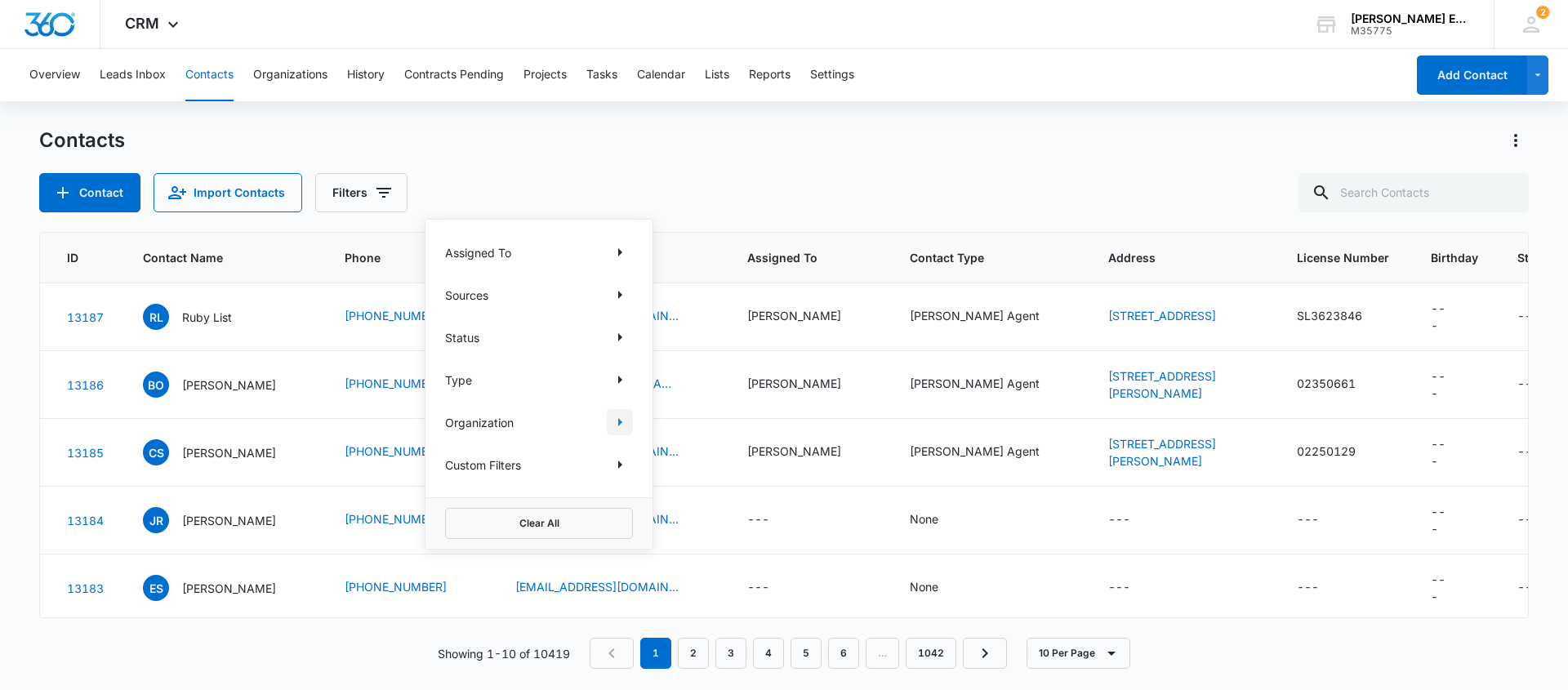
click at [620, 422] on icon "Show Organization filters" at bounding box center [620, 422] width 4 height 8
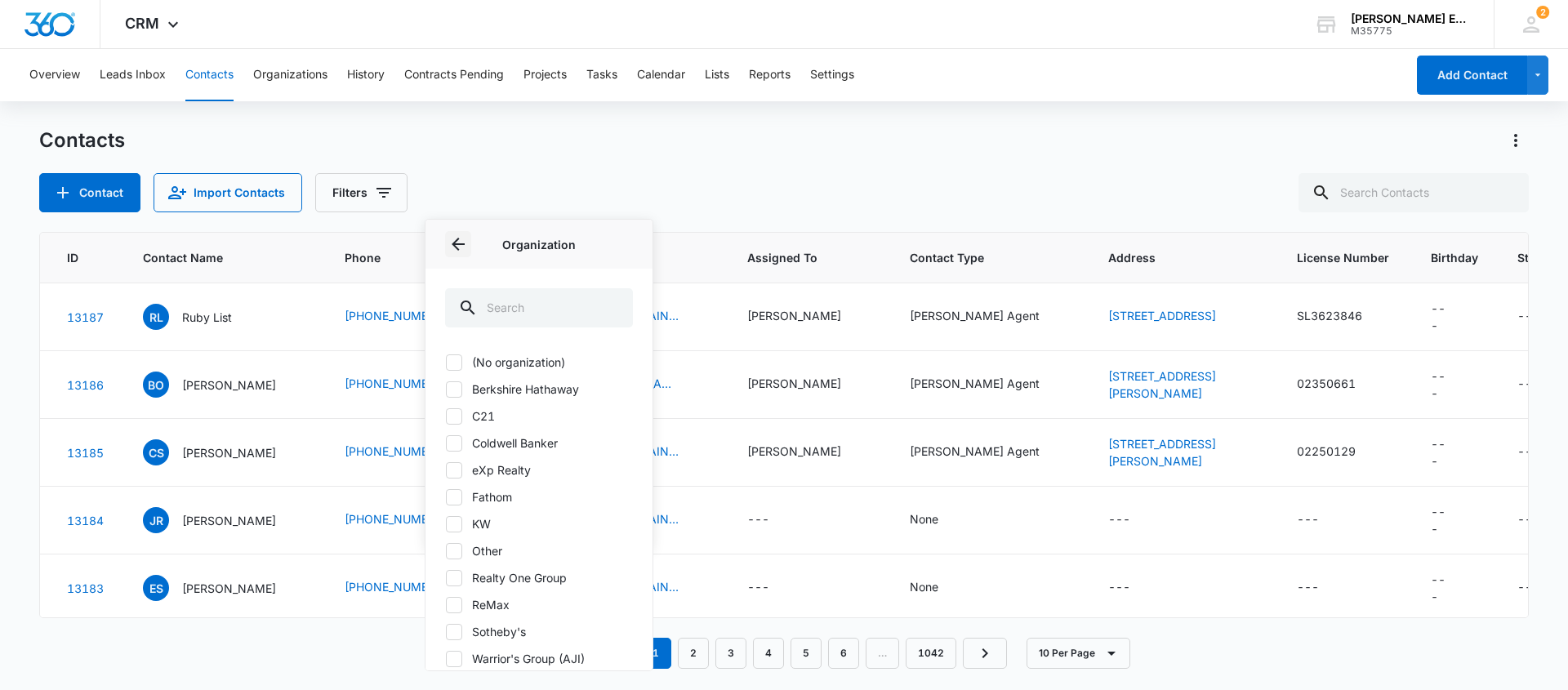
click at [454, 244] on icon "Back" at bounding box center [458, 244] width 13 height 13
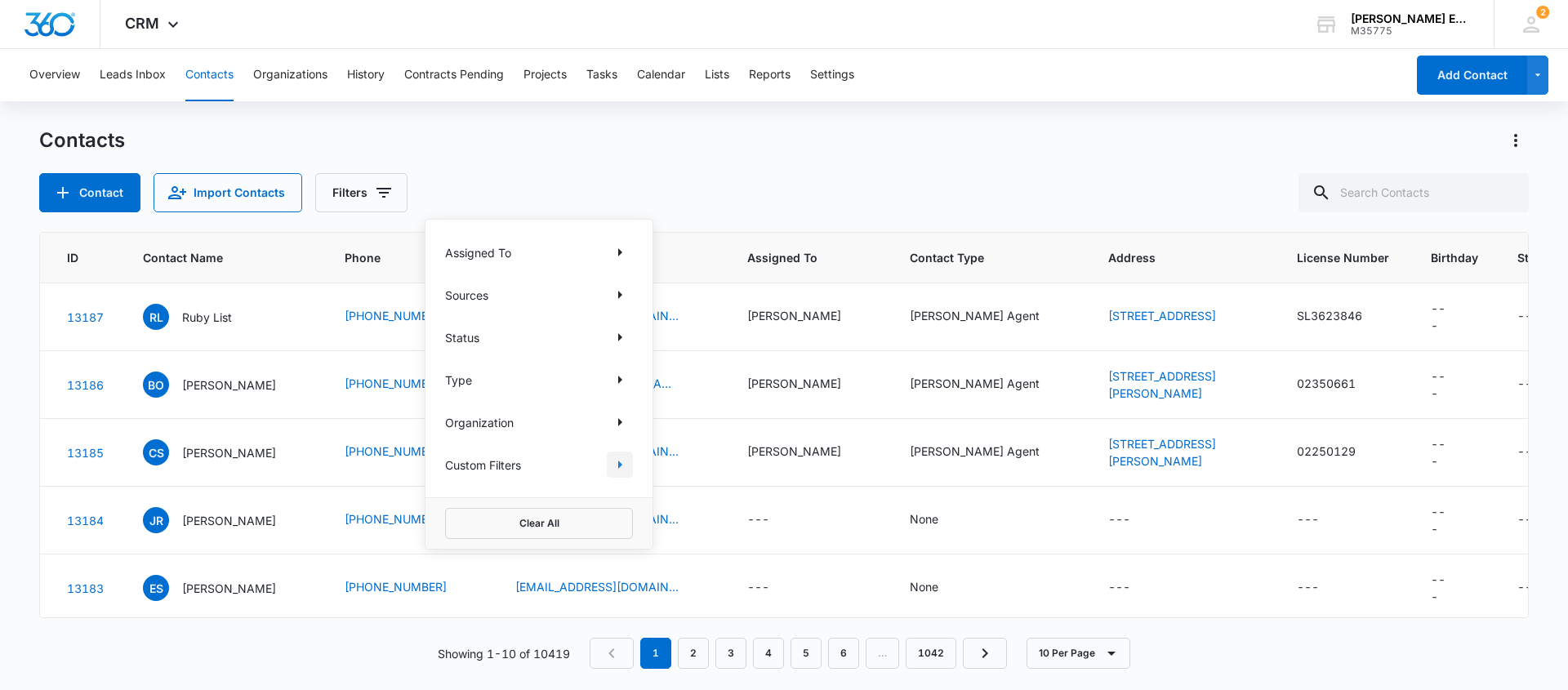
click at [617, 466] on icon "Show Custom Filters filters" at bounding box center [620, 465] width 20 height 20
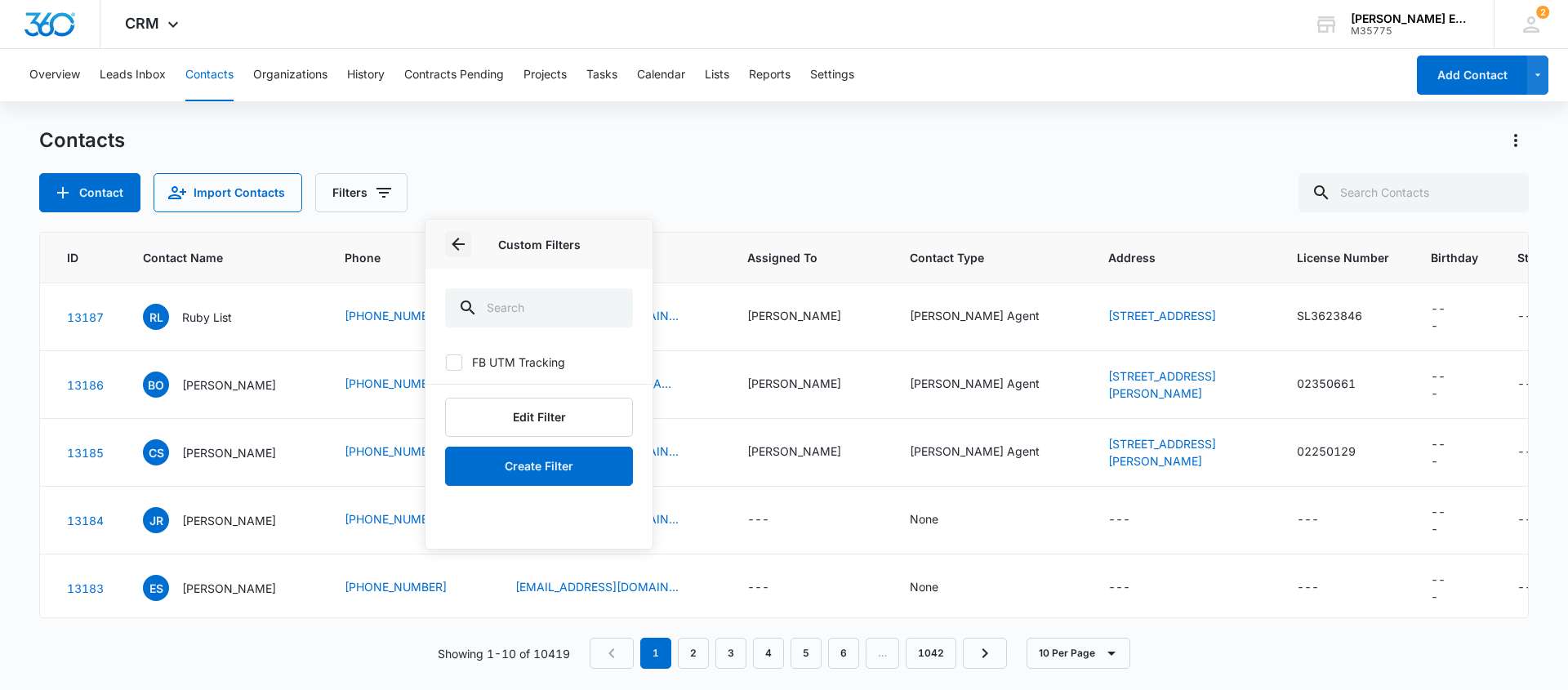
click at [452, 246] on icon "Back" at bounding box center [458, 244] width 20 height 20
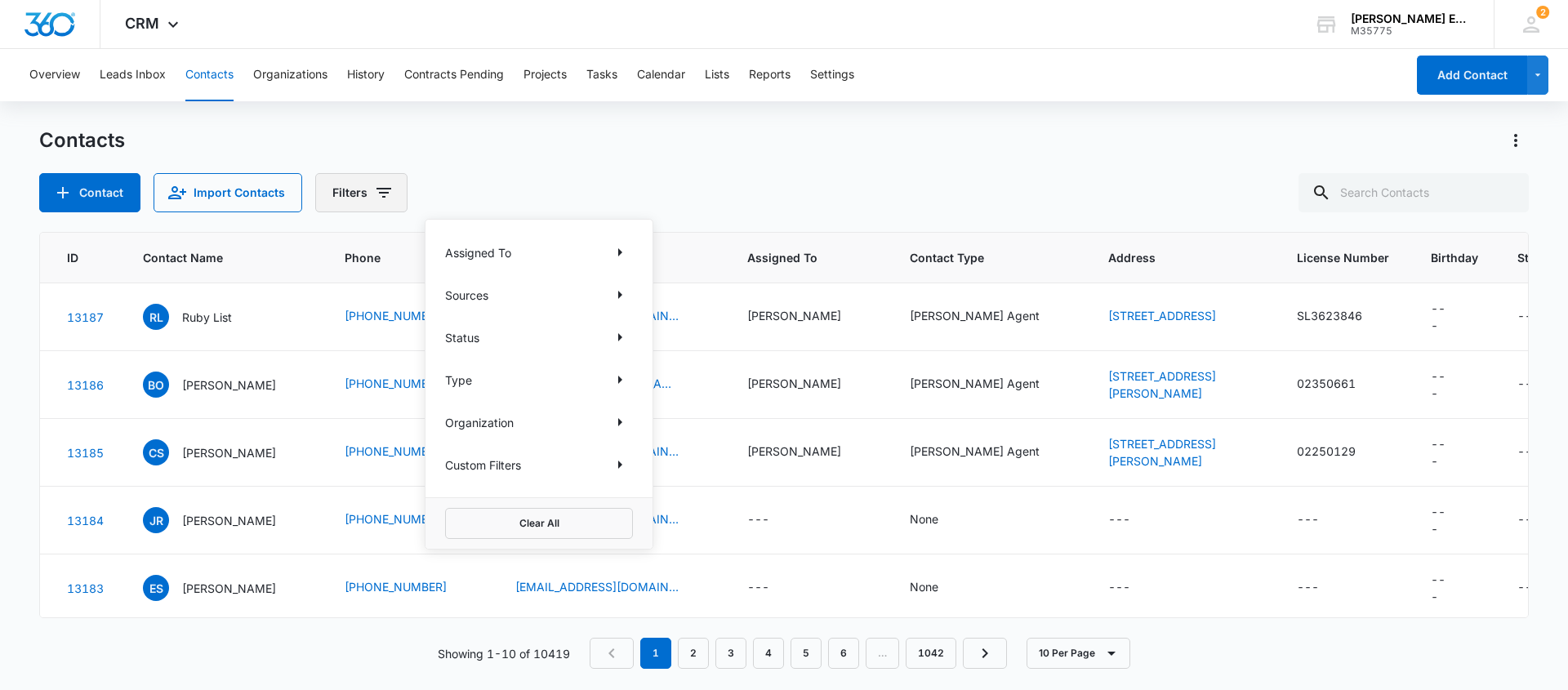
click at [376, 192] on icon "Filters" at bounding box center [384, 192] width 15 height 10
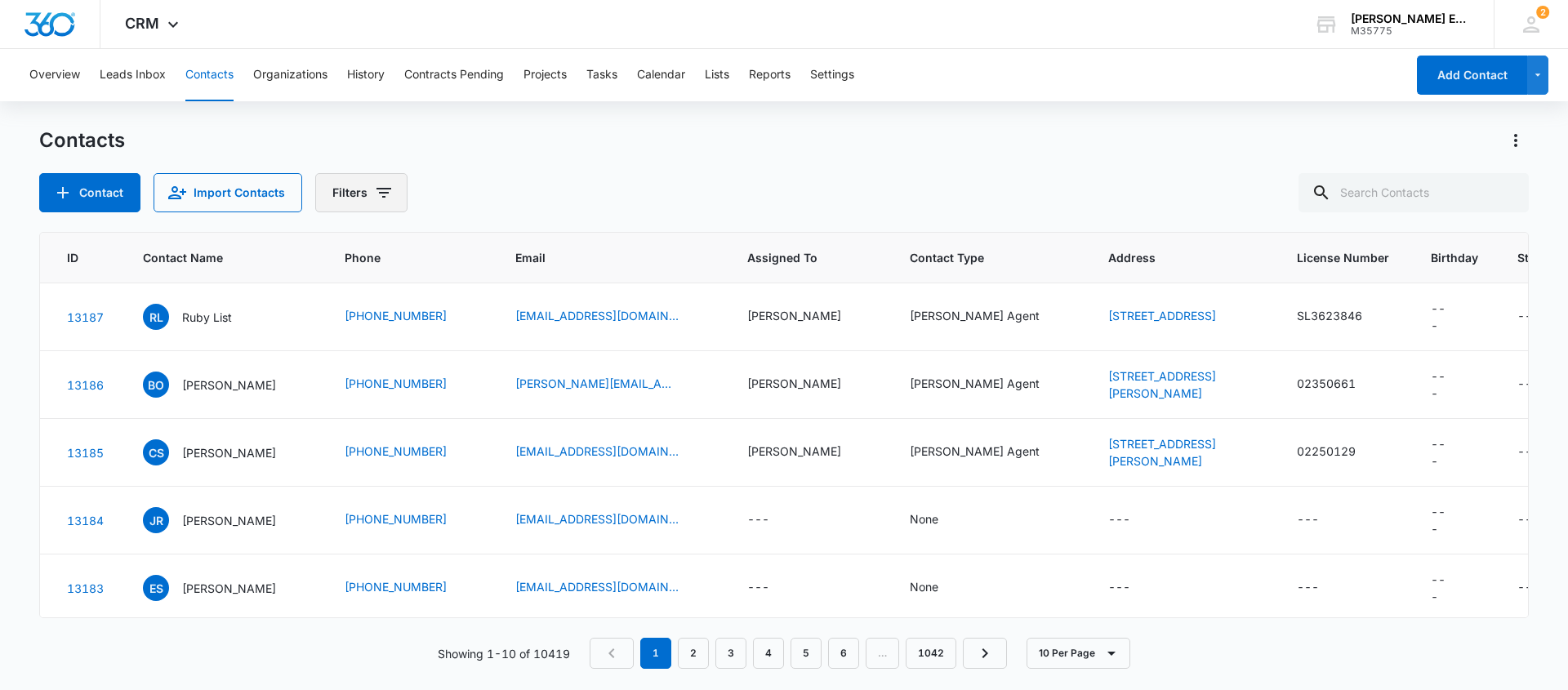
click at [376, 192] on icon "Filters" at bounding box center [384, 192] width 15 height 10
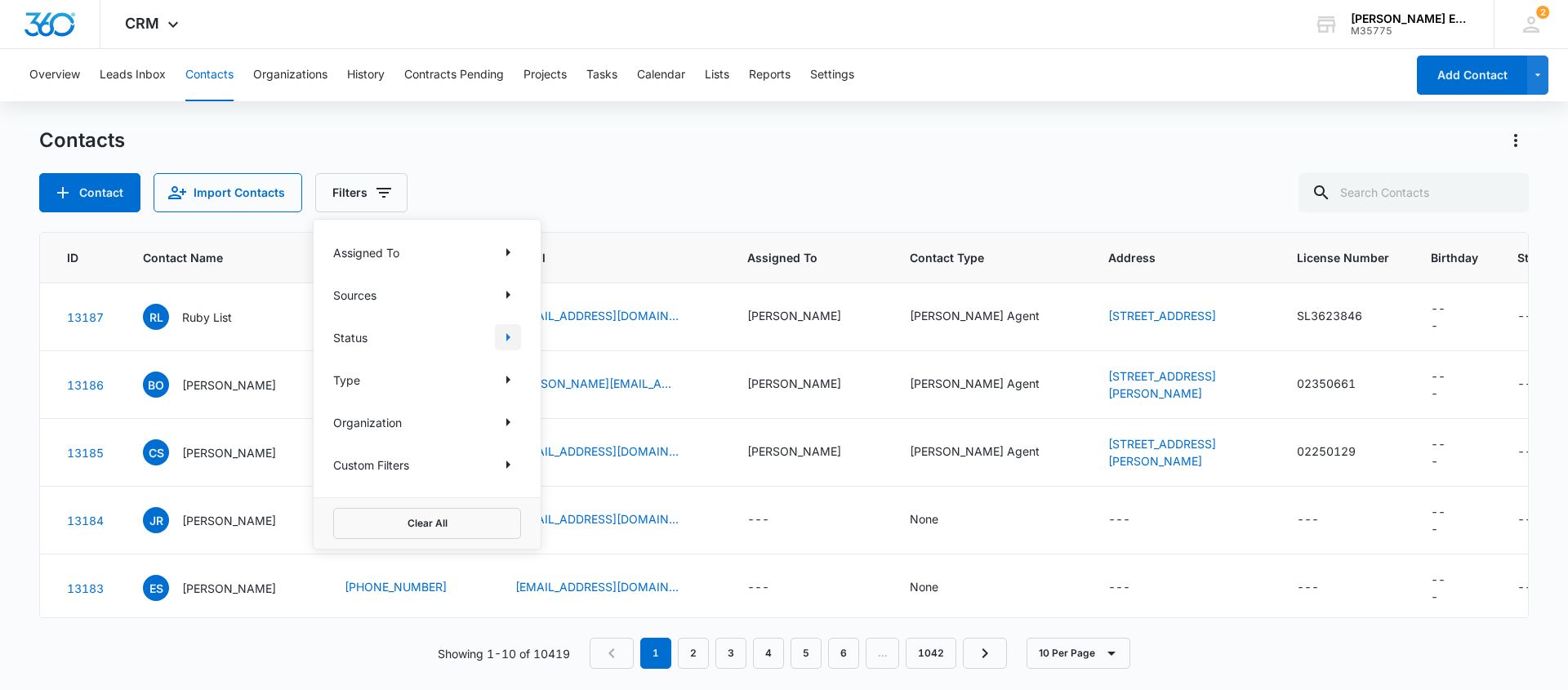
click at [505, 336] on icon "Show Status filters" at bounding box center [508, 337] width 20 height 20
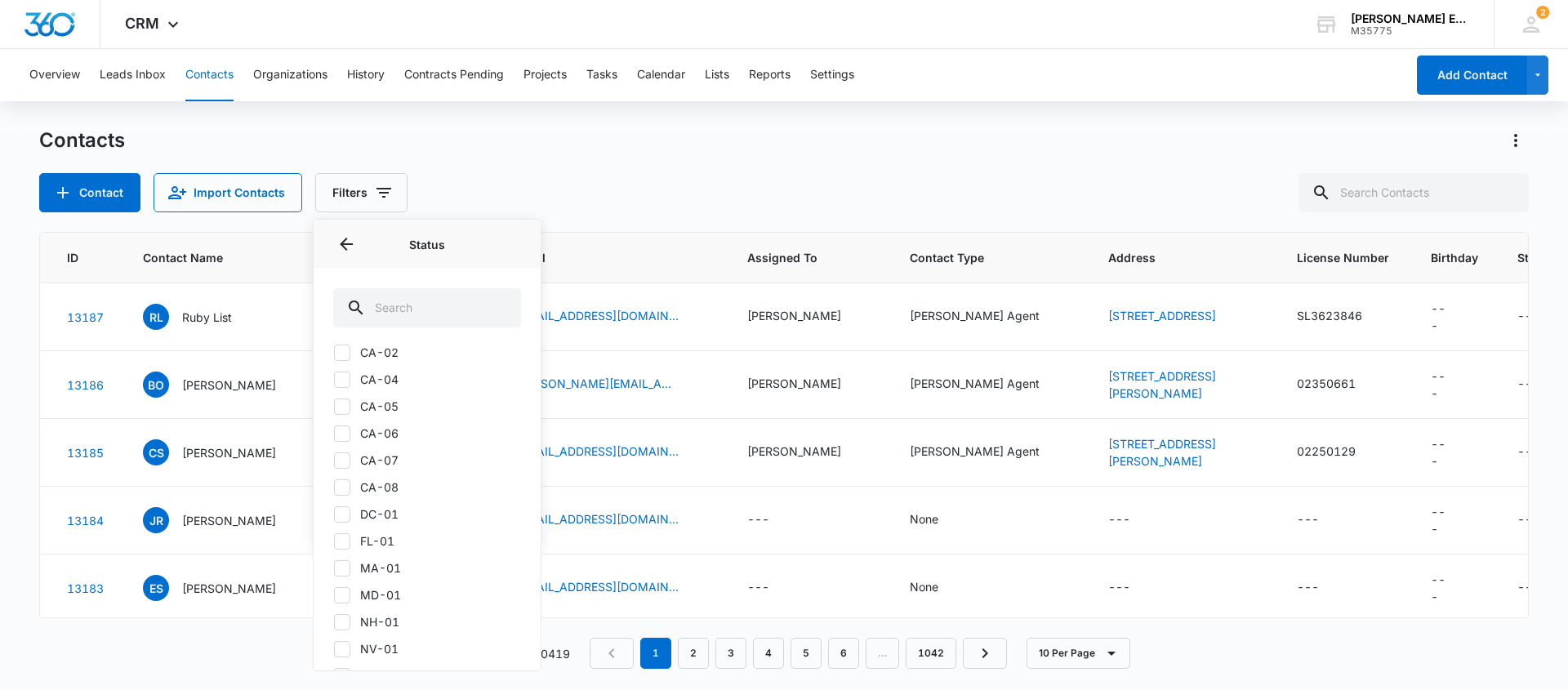
scroll to position [498, 0]
click at [384, 513] on label "FL-01" at bounding box center [427, 511] width 188 height 17
click at [334, 512] on input "FL-01" at bounding box center [333, 511] width 1 height 1
checkbox input "true"
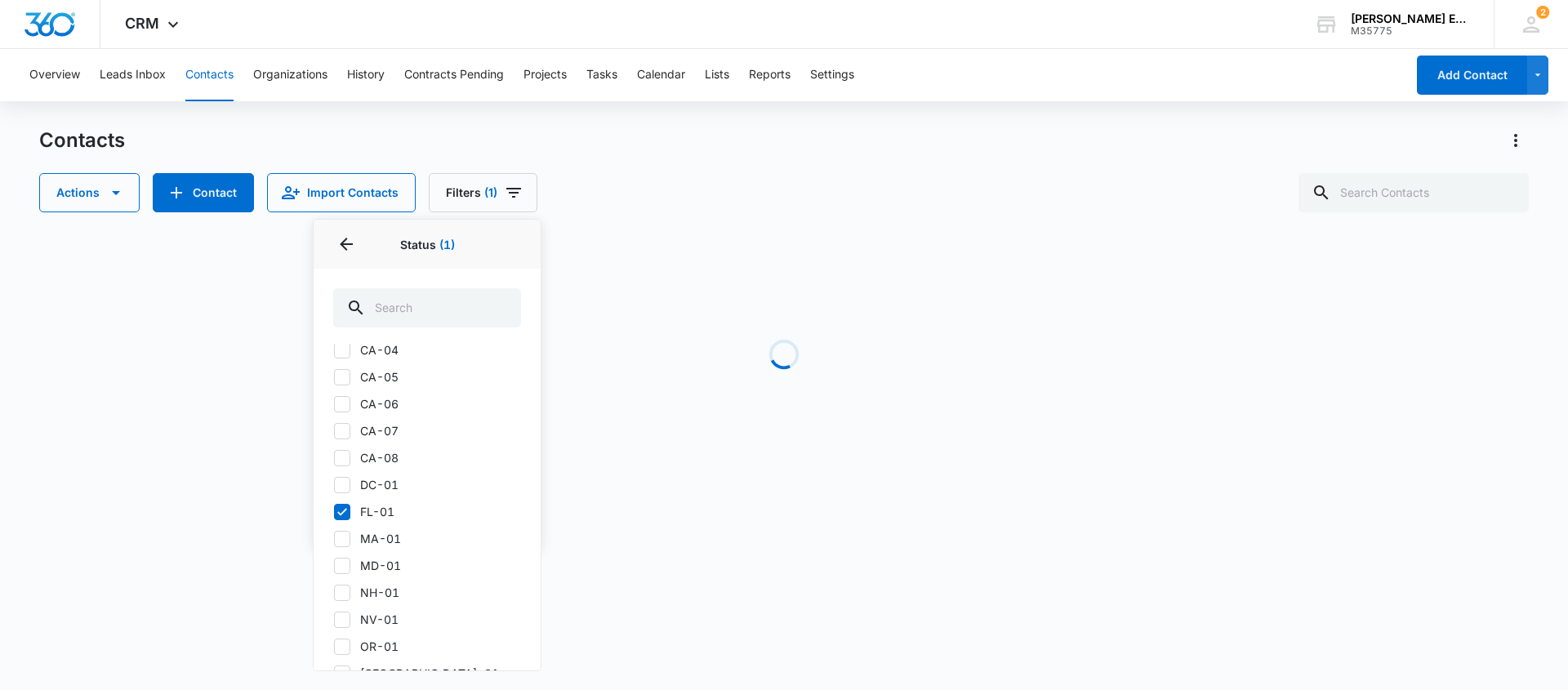
click at [601, 162] on div "Contacts Actions Contact Import Contacts Filters (1) Assigned To Sources Status…" at bounding box center [784, 170] width 1490 height 85
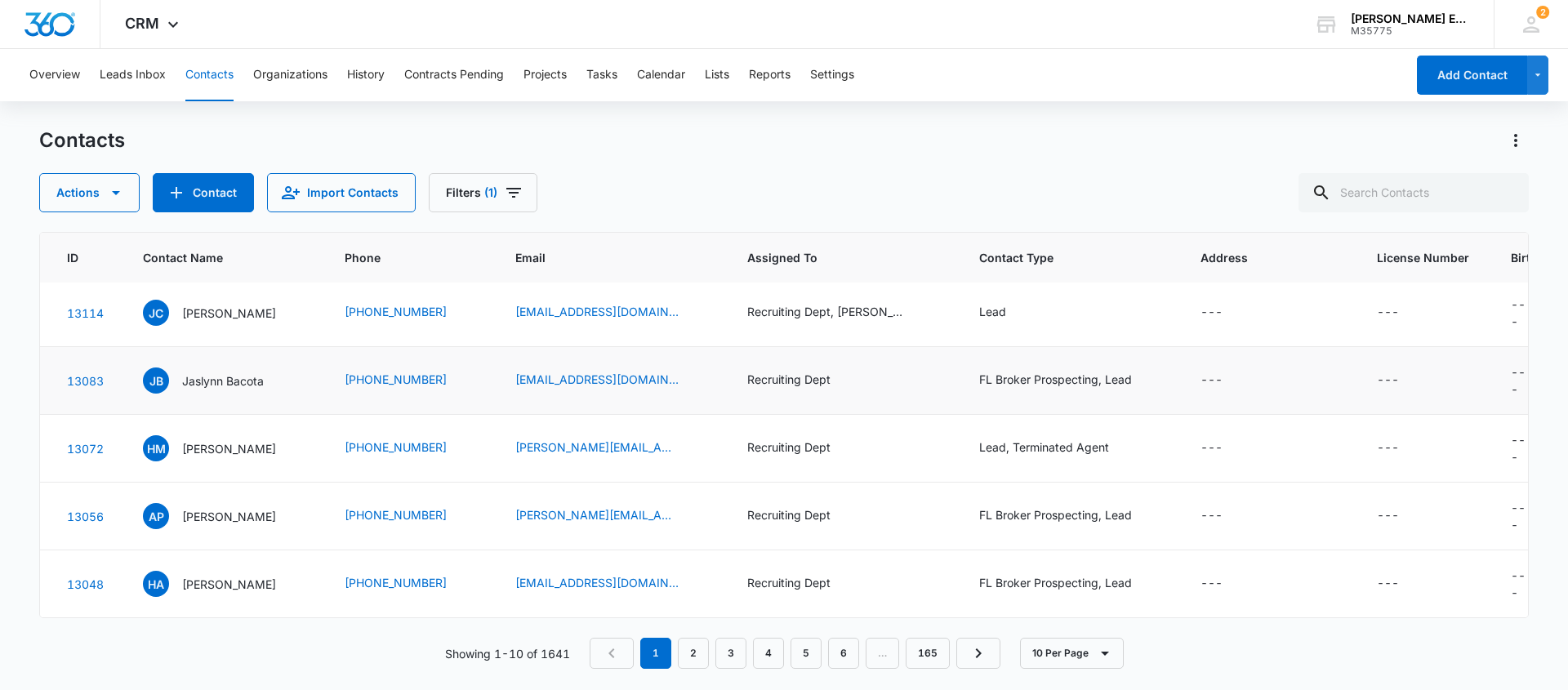
scroll to position [428, 56]
click at [507, 198] on icon "Filters" at bounding box center [514, 193] width 20 height 20
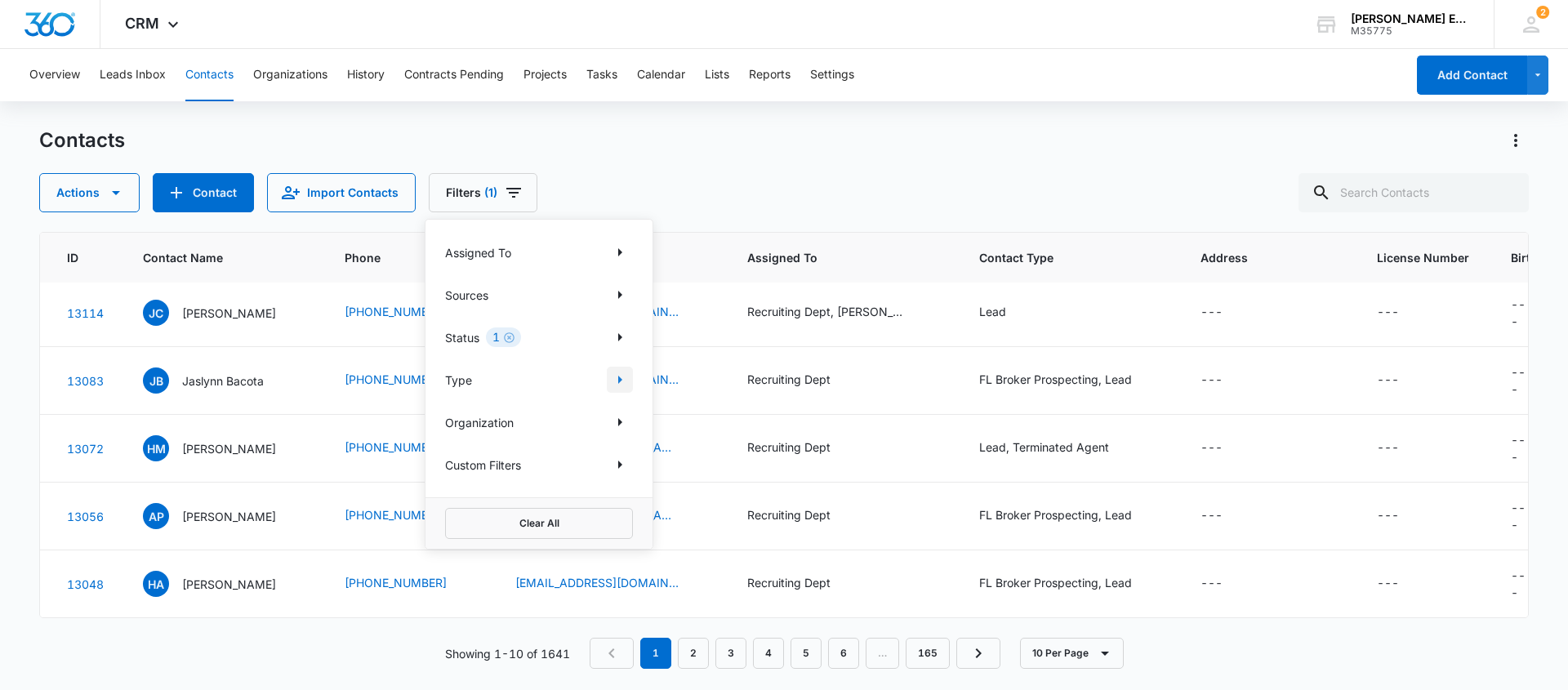
click at [615, 381] on icon "Show Type filters" at bounding box center [620, 380] width 20 height 20
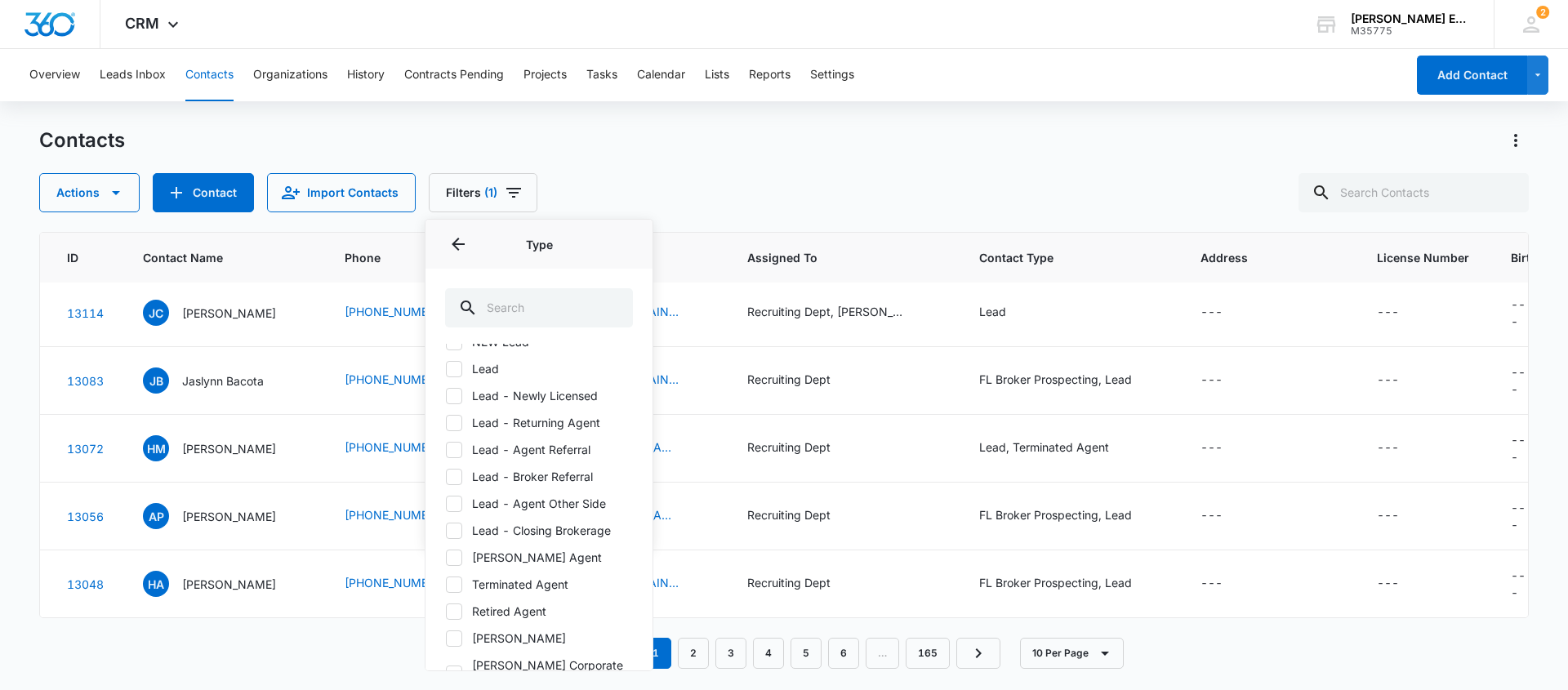
scroll to position [64, 0]
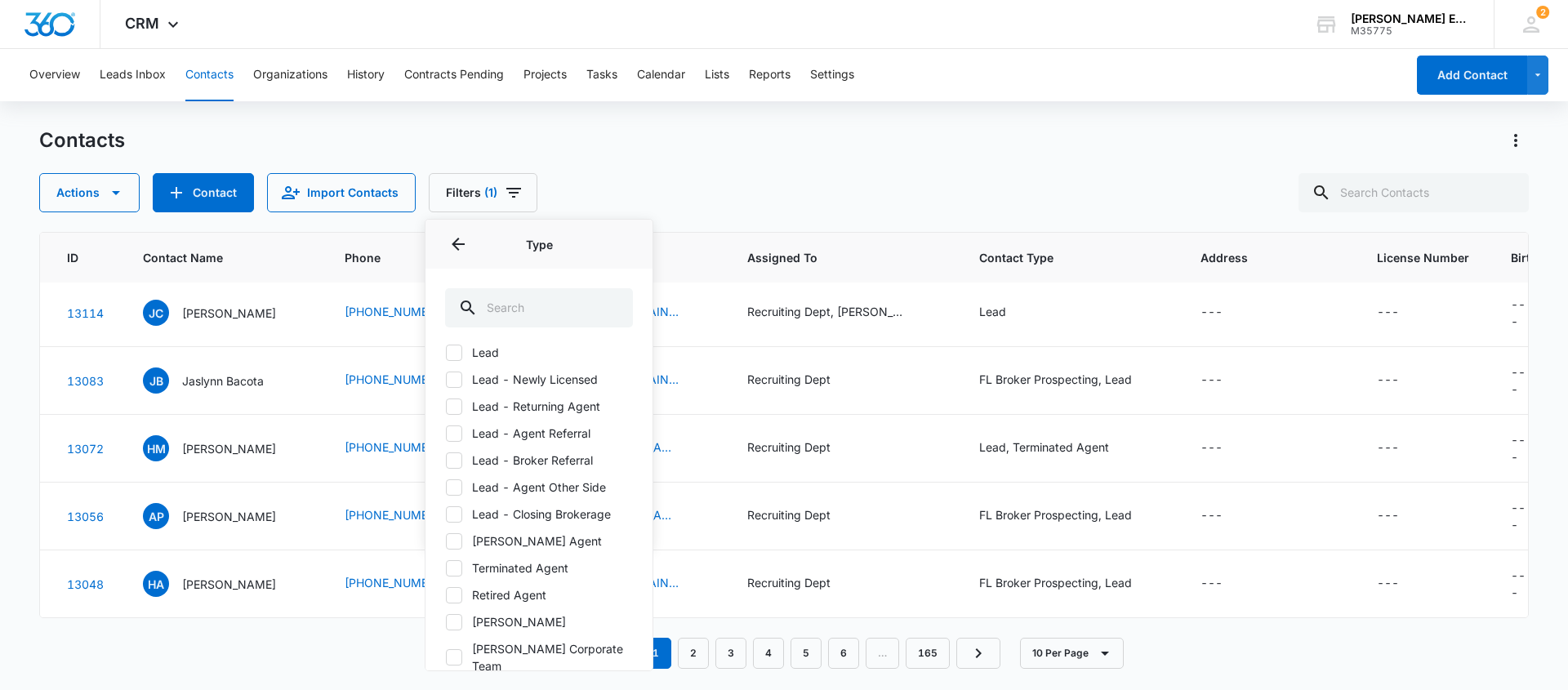
click at [531, 541] on label "[PERSON_NAME] Agent" at bounding box center [538, 541] width 188 height 17
click at [446, 541] on input "[PERSON_NAME] Agent" at bounding box center [445, 541] width 1 height 1
checkbox input "true"
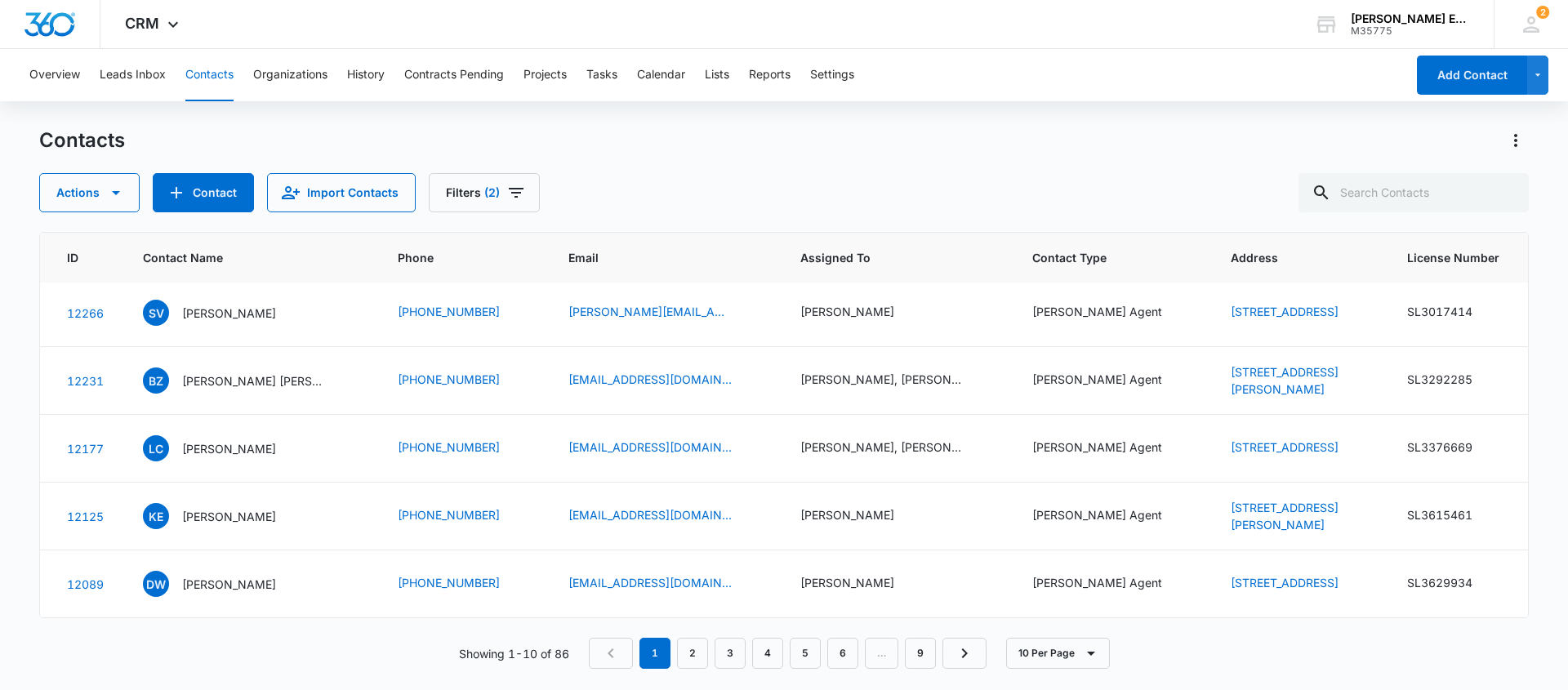
scroll to position [0, 56]
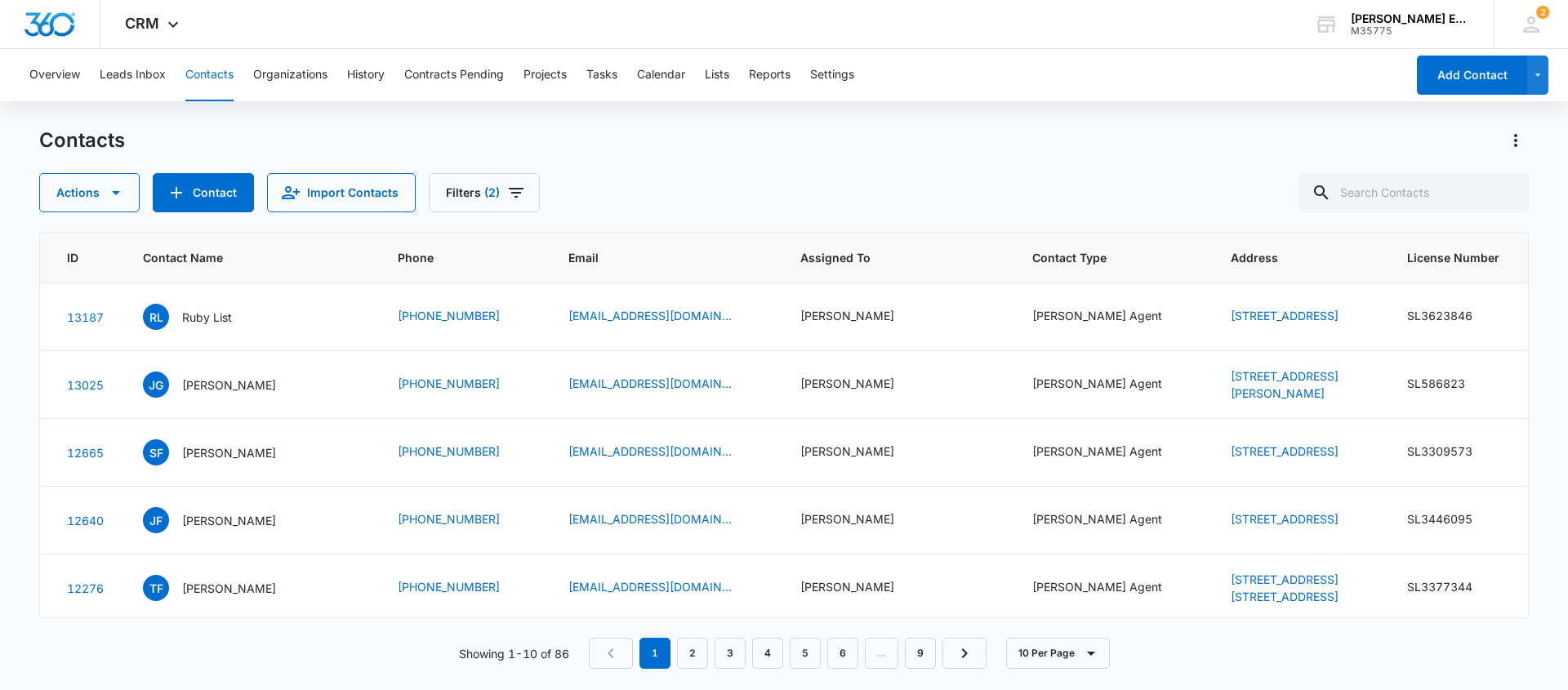
click at [651, 180] on div "Actions Contact Import Contacts Filters (2)" at bounding box center [784, 192] width 1490 height 39
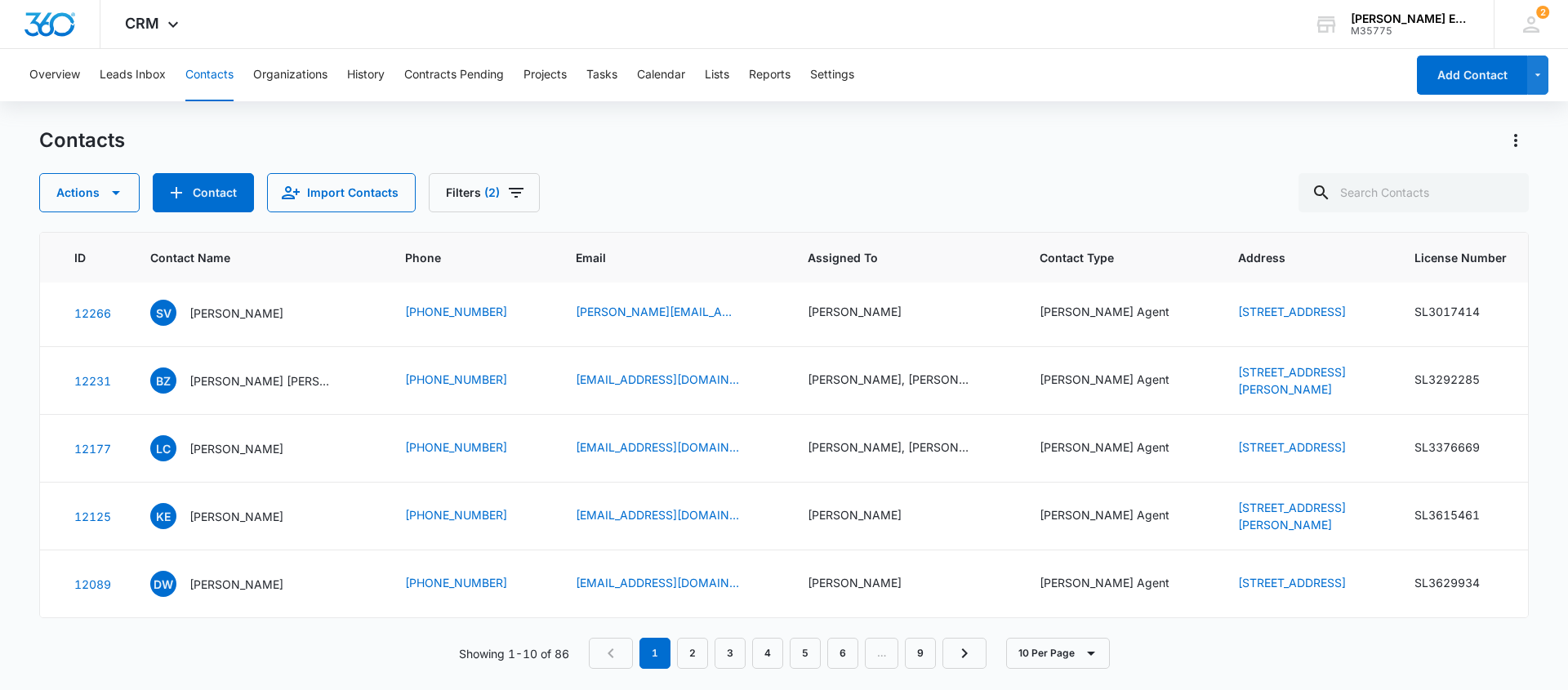
scroll to position [858, 48]
click at [921, 657] on link "9" at bounding box center [920, 654] width 31 height 31
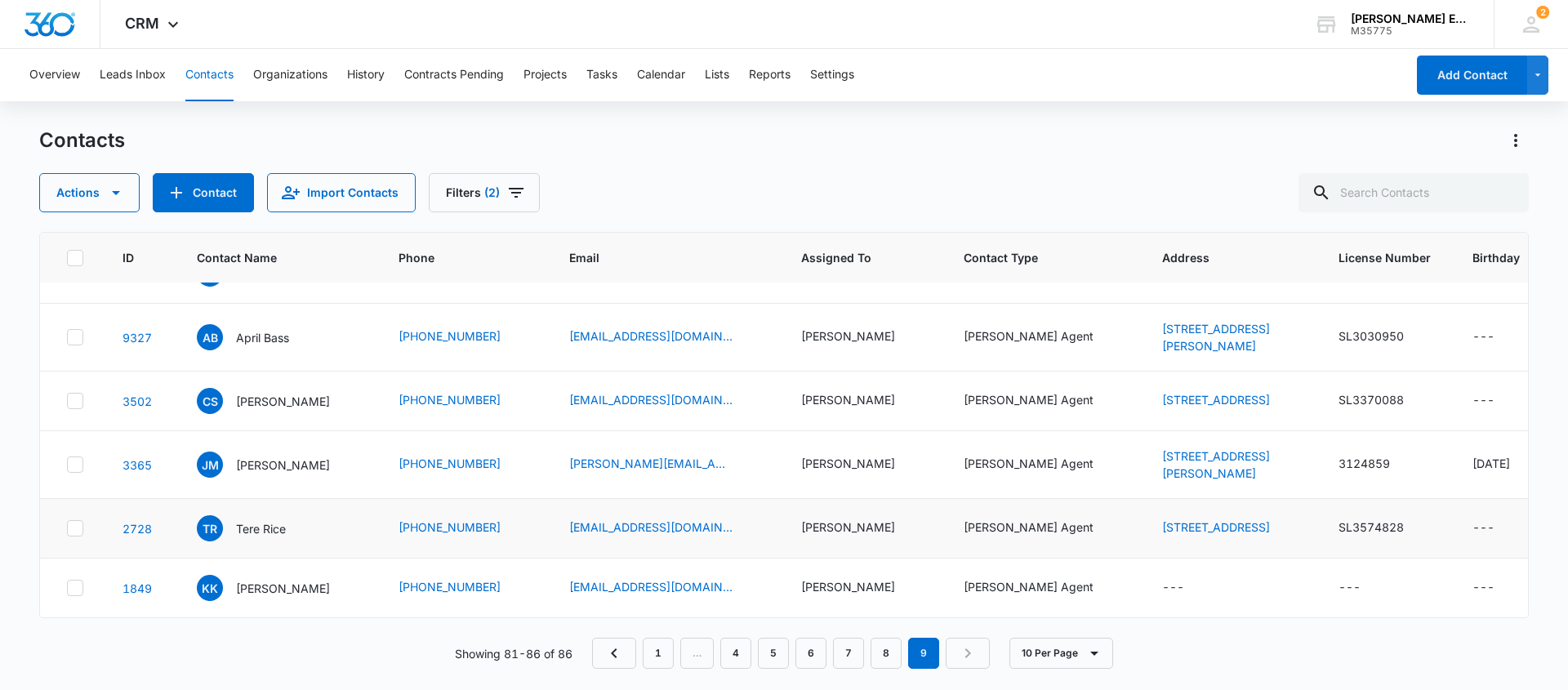
scroll to position [0, 0]
